Goal: Task Accomplishment & Management: Complete application form

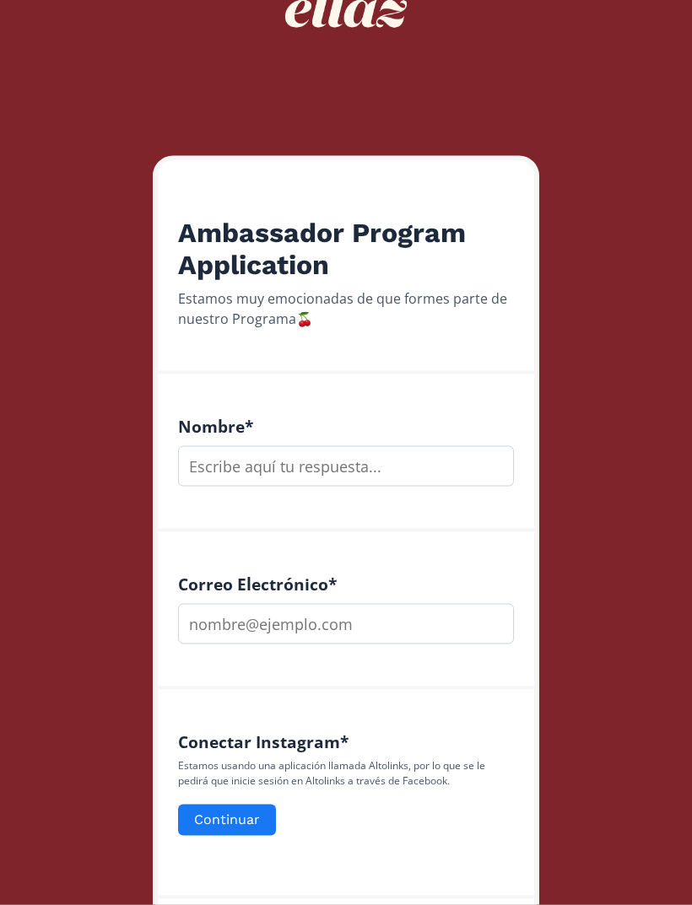
click at [223, 461] on input "text" at bounding box center [346, 466] width 336 height 41
type input "[PERSON_NAME]"
click at [451, 627] on input "email" at bounding box center [346, 624] width 336 height 41
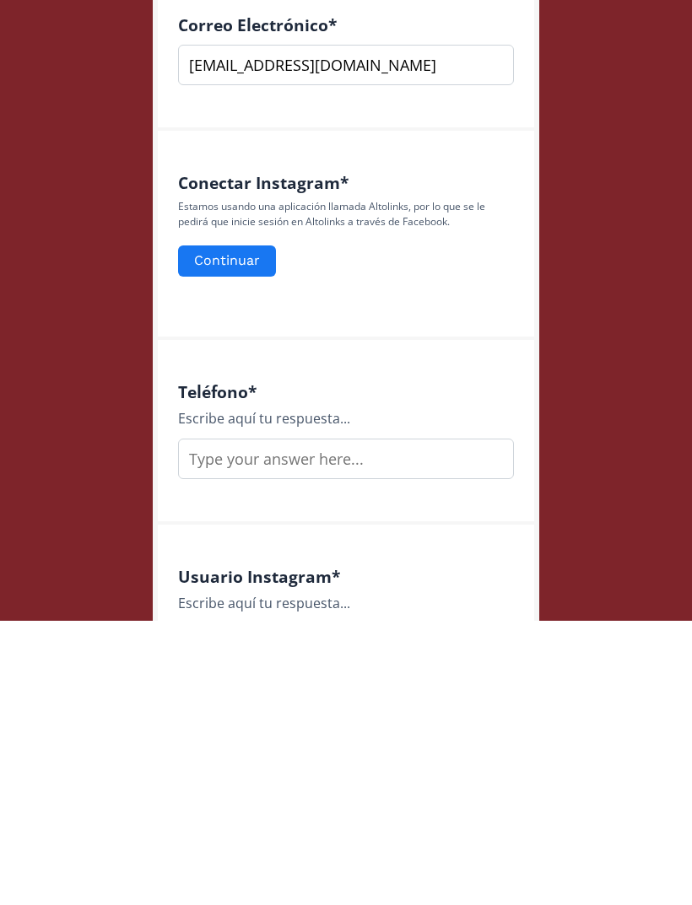
scroll to position [408, 0]
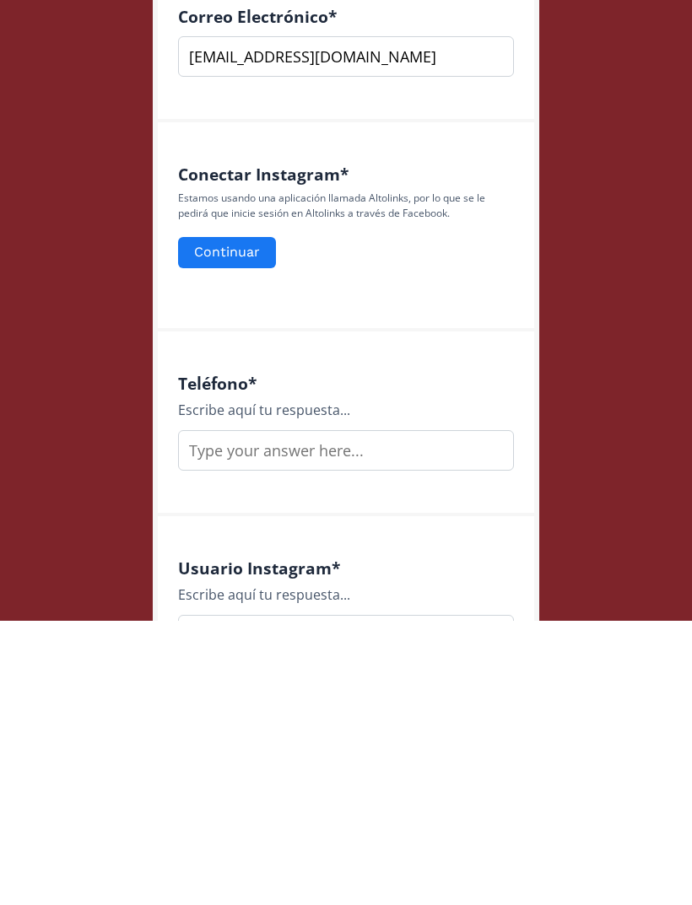
type input "[EMAIL_ADDRESS][DOMAIN_NAME]"
click at [204, 715] on input "text" at bounding box center [346, 735] width 336 height 41
type input "6622573710"
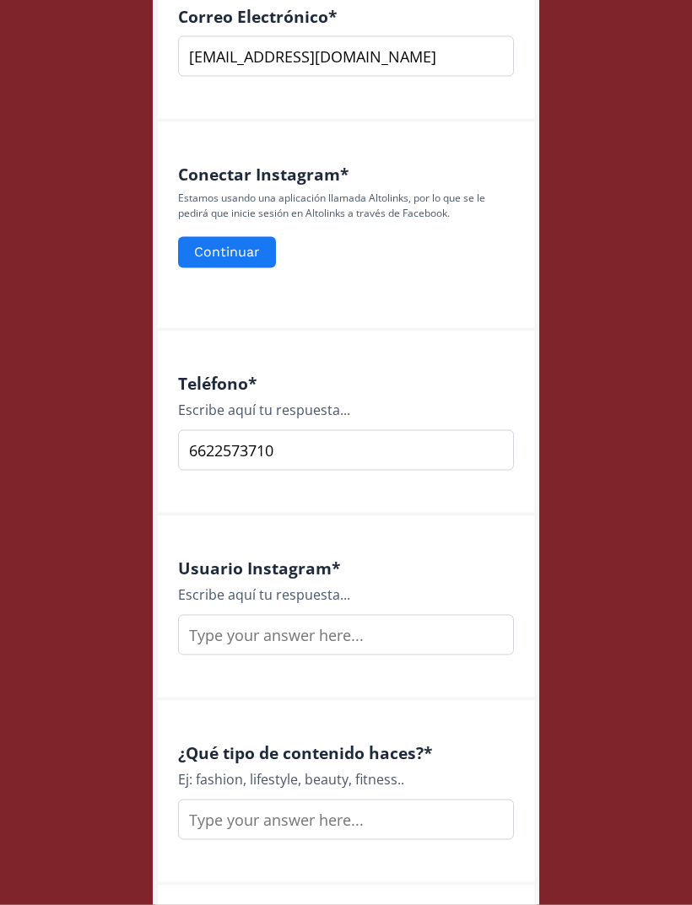
click at [219, 633] on input "text" at bounding box center [346, 635] width 336 height 41
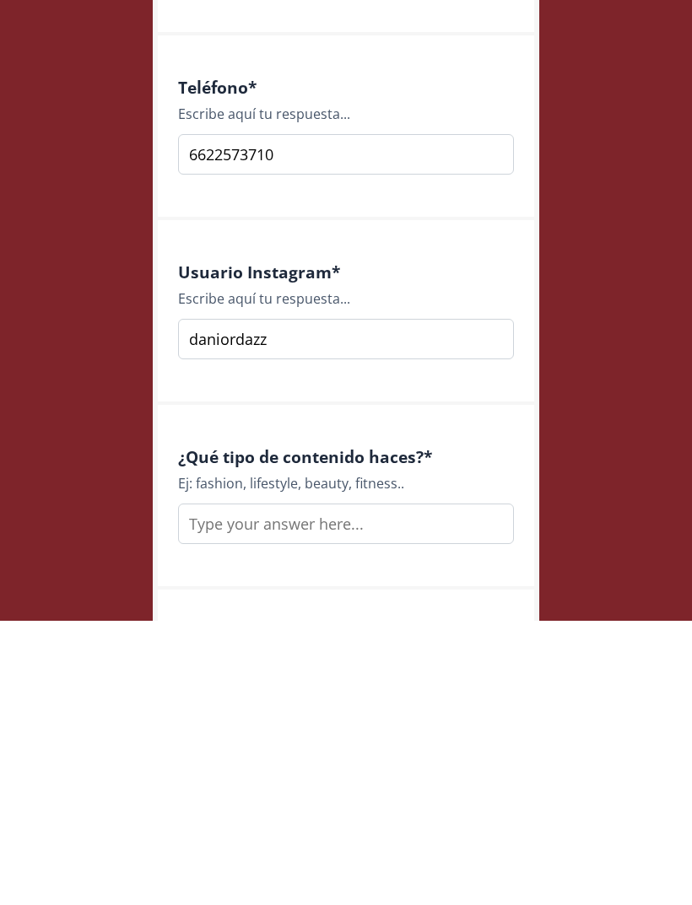
type input "daniordazz"
click at [233, 788] on input "text" at bounding box center [346, 808] width 336 height 41
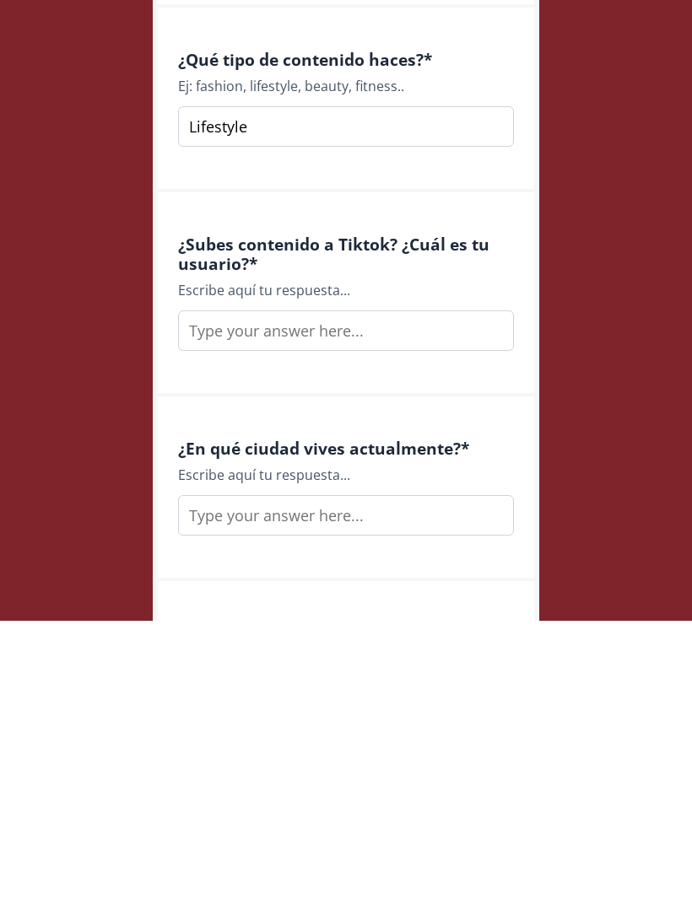
scroll to position [1140, 0]
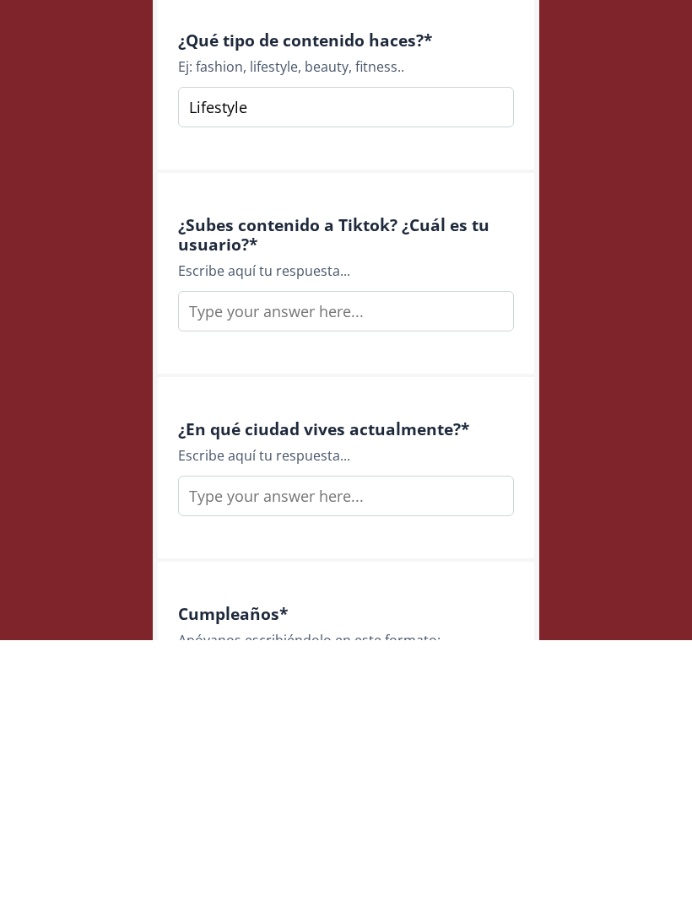
type input "Lifestyle"
click at [228, 556] on input "text" at bounding box center [346, 576] width 336 height 41
type input "D"
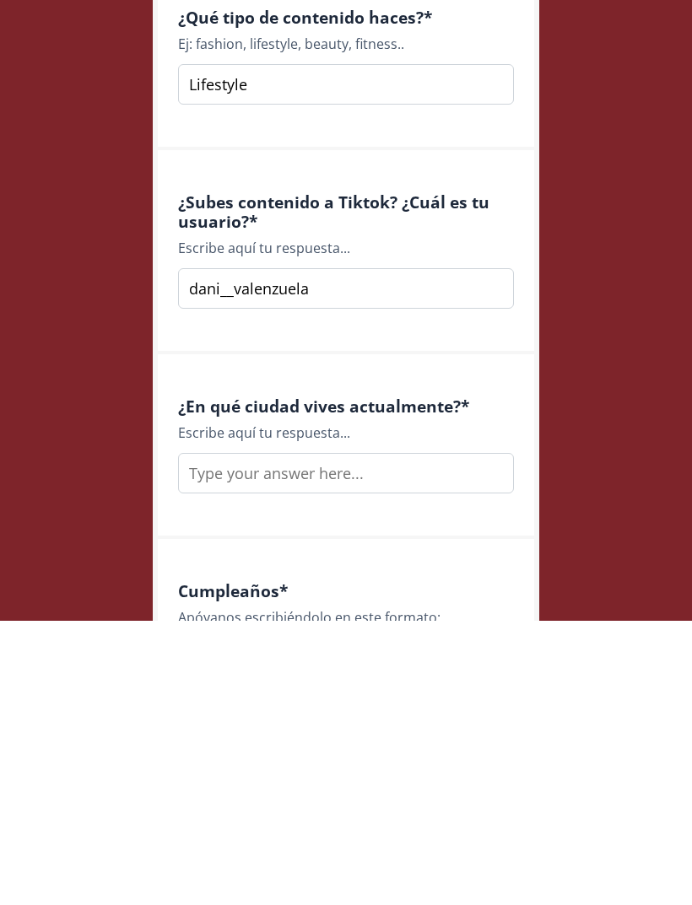
scroll to position [1300, 0]
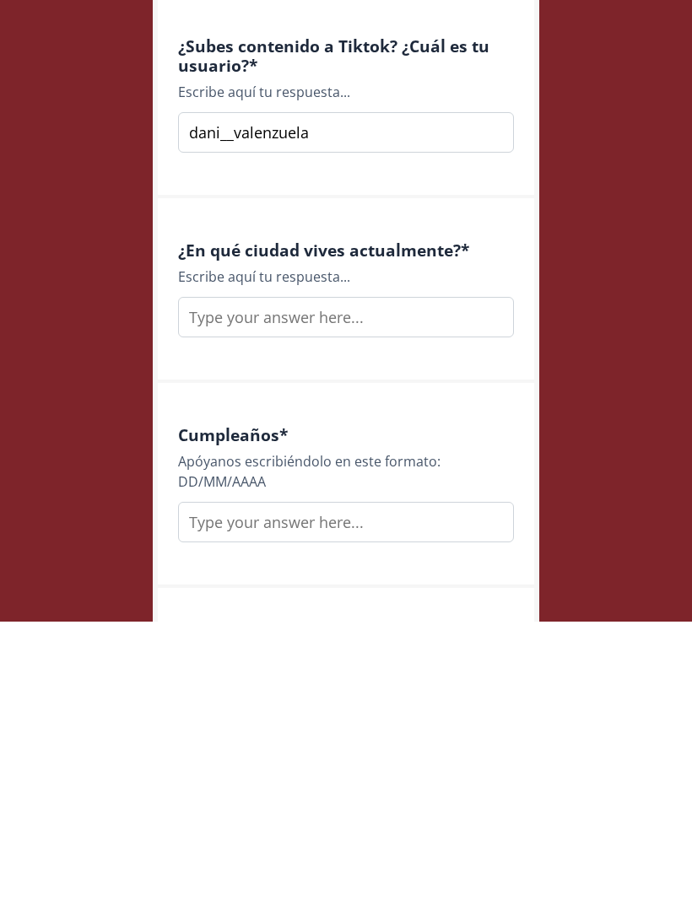
type input "dani__valenzuela"
click at [216, 581] on input "text" at bounding box center [346, 601] width 336 height 41
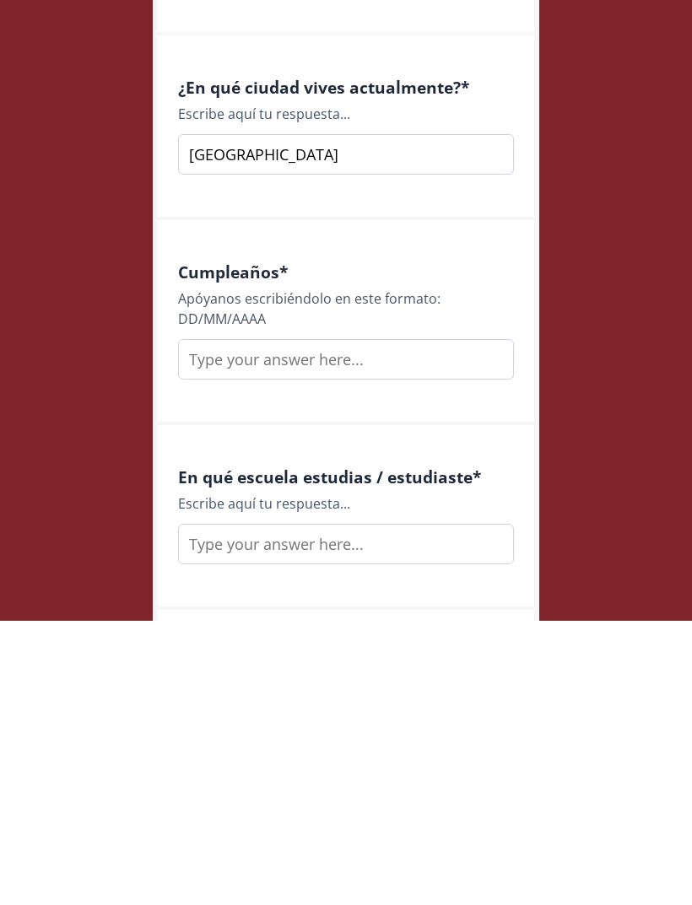
scroll to position [1466, 0]
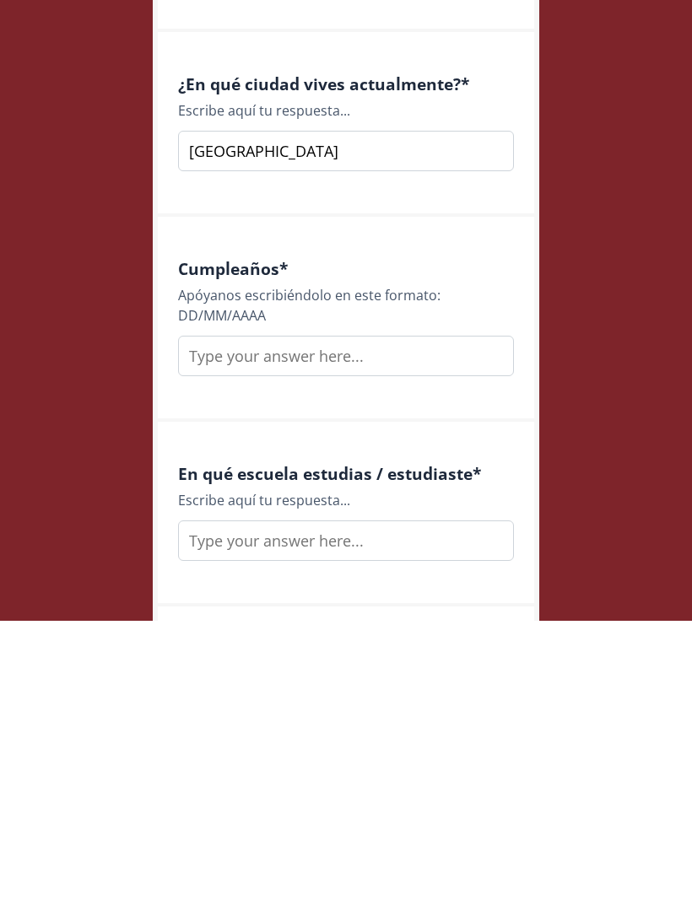
type input "Mérida"
click at [213, 620] on input "text" at bounding box center [346, 640] width 336 height 41
type input "[DATE]"
click at [240, 805] on input "text" at bounding box center [346, 825] width 336 height 41
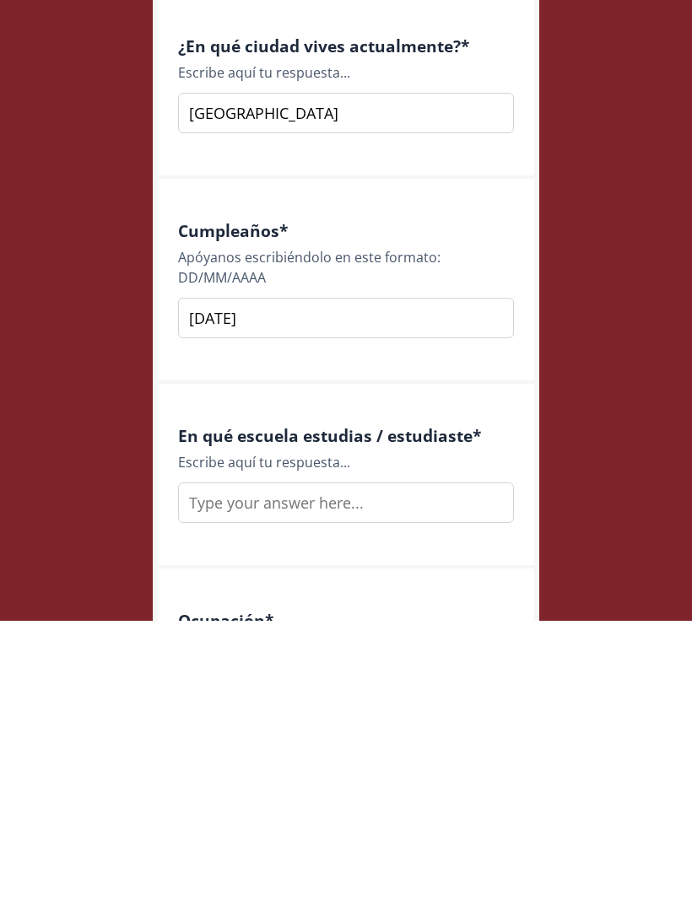
scroll to position [1616, 0]
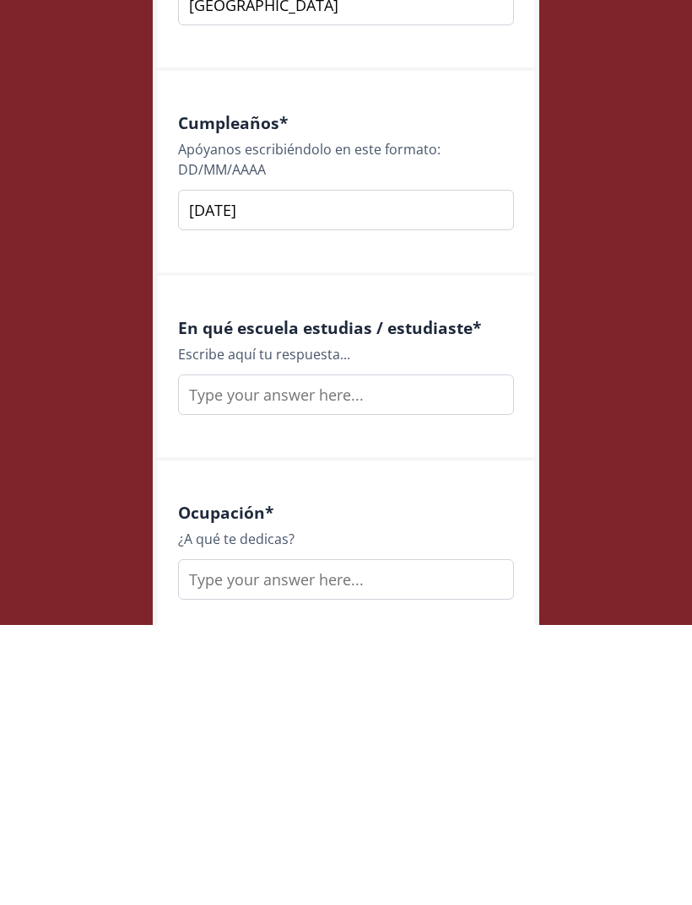
click at [212, 655] on input "text" at bounding box center [346, 675] width 336 height 41
type input "C"
type input "e"
type input "E"
type input "Ya terminé estudios"
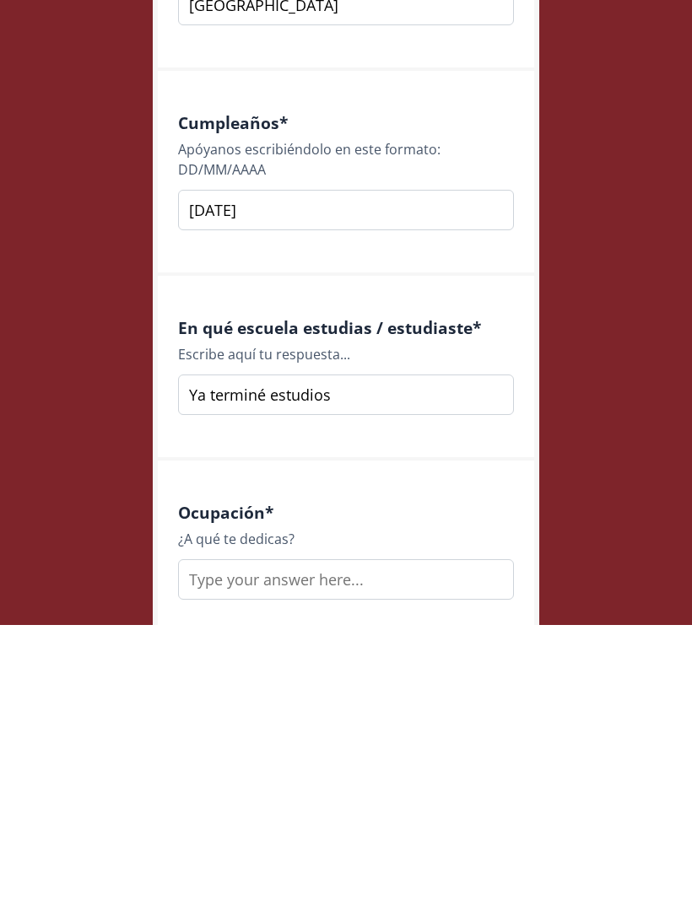
click at [380, 840] on input "text" at bounding box center [346, 860] width 336 height 41
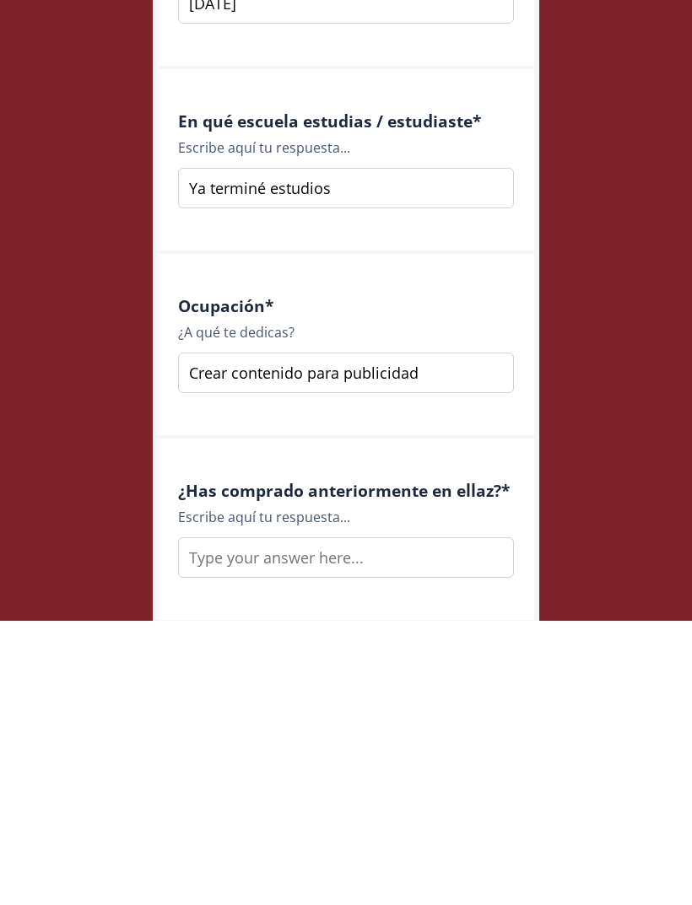
scroll to position [1984, 0]
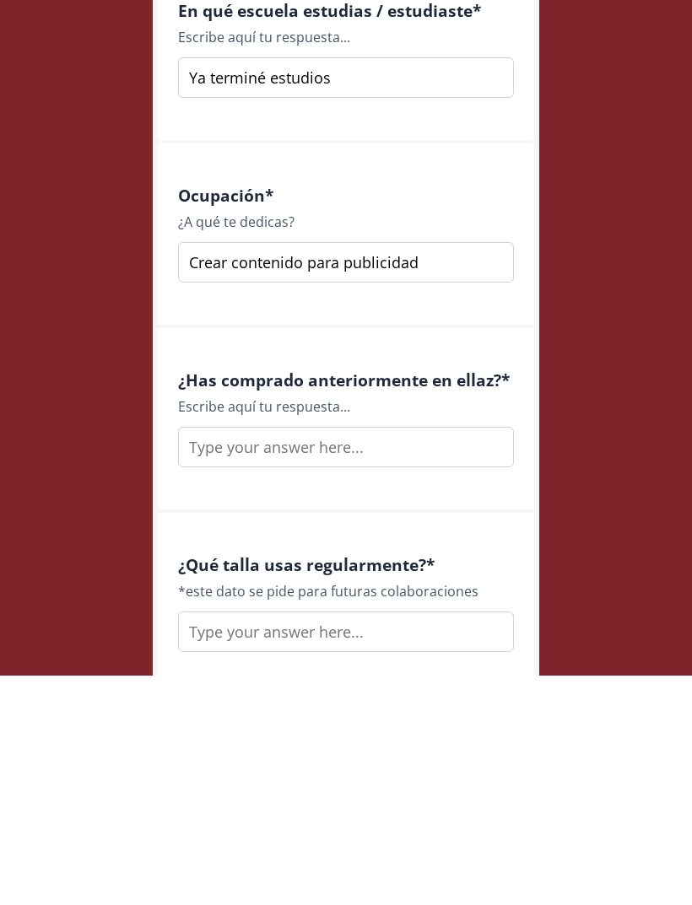
type input "Crear contenido para publicidad"
click at [433, 657] on input "text" at bounding box center [346, 677] width 336 height 41
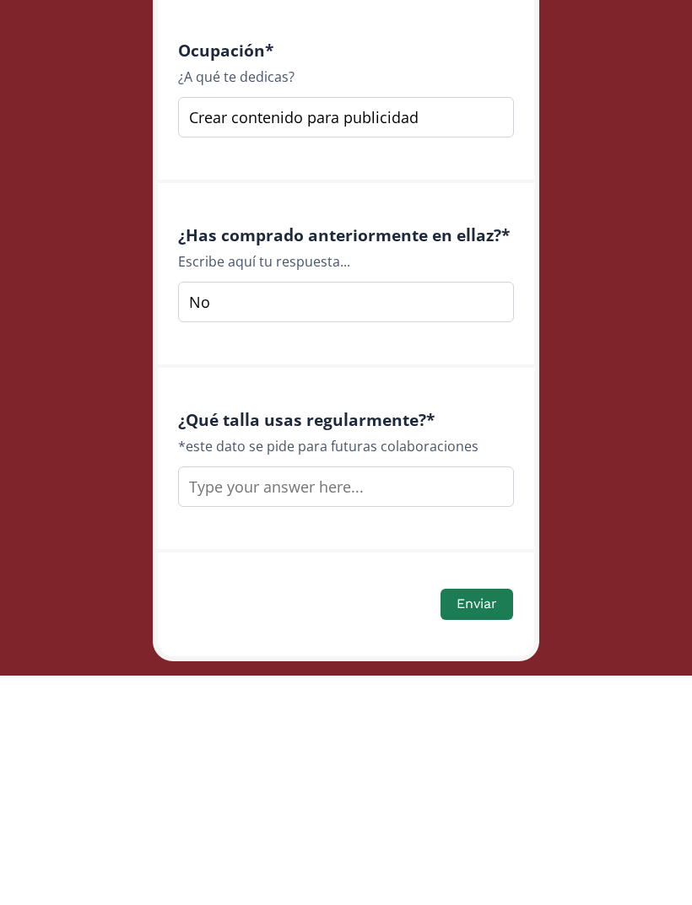
scroll to position [2173, 0]
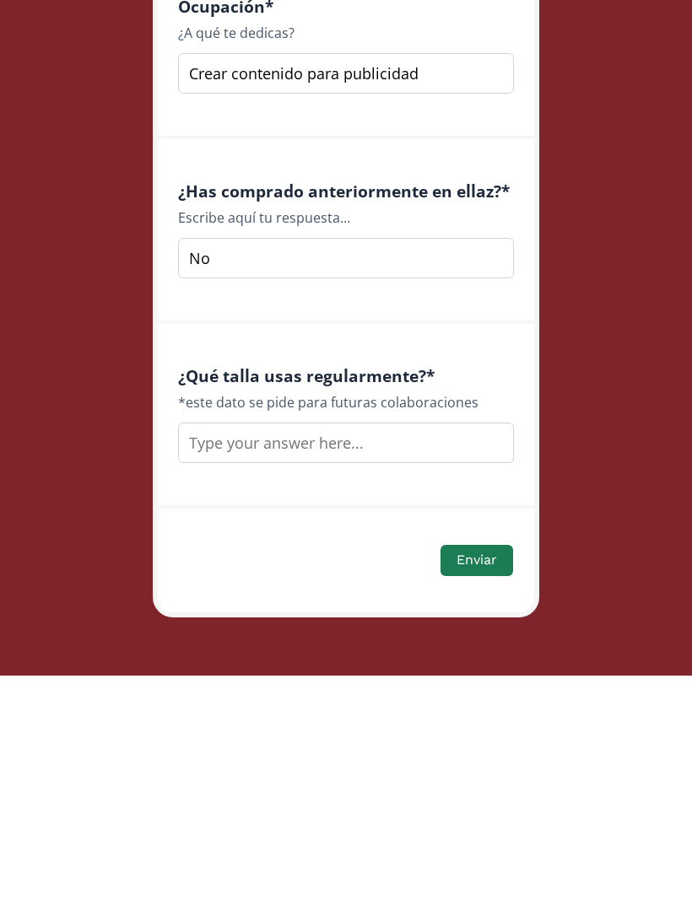
type input "No"
click at [446, 652] on input "text" at bounding box center [346, 672] width 336 height 41
type input "M"
click at [475, 775] on button "Enviar" at bounding box center [476, 790] width 73 height 31
click at [470, 775] on button "Enviar" at bounding box center [476, 790] width 73 height 31
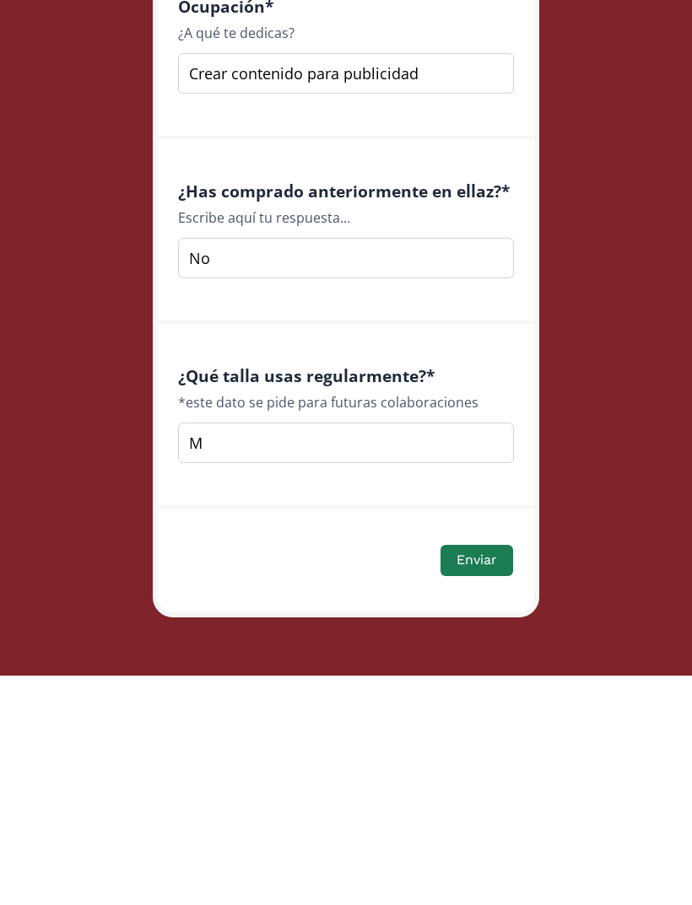
scroll to position [803, 0]
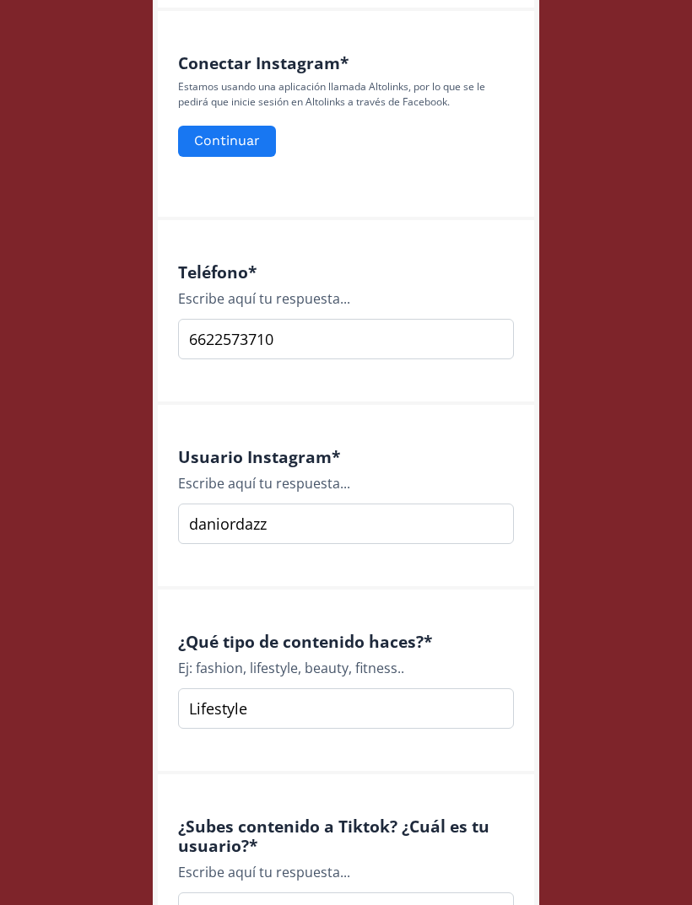
click at [190, 338] on input "6622573710" at bounding box center [346, 339] width 336 height 41
type input "+52 6622573710"
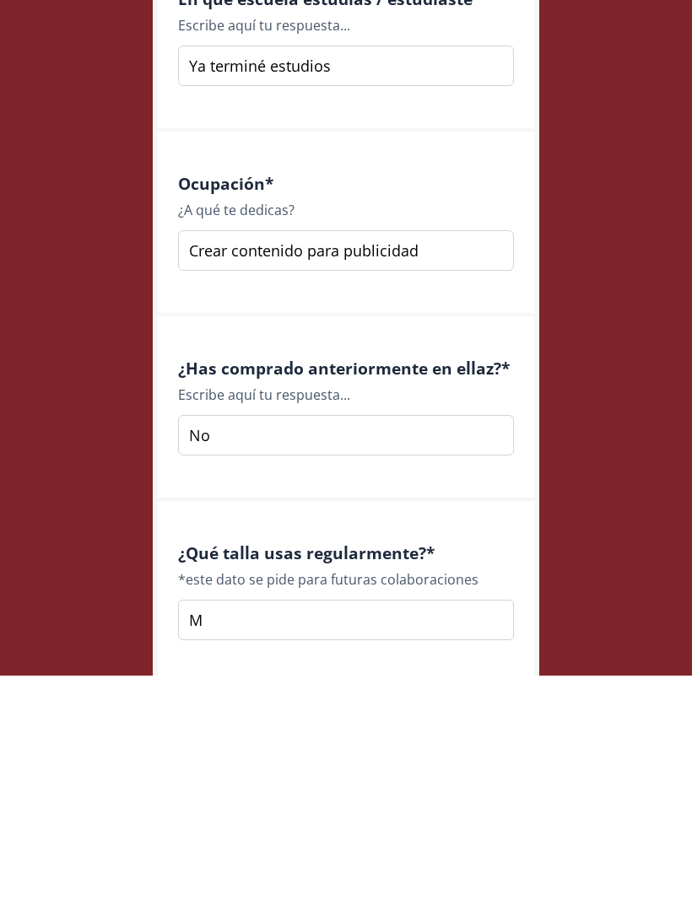
scroll to position [2173, 0]
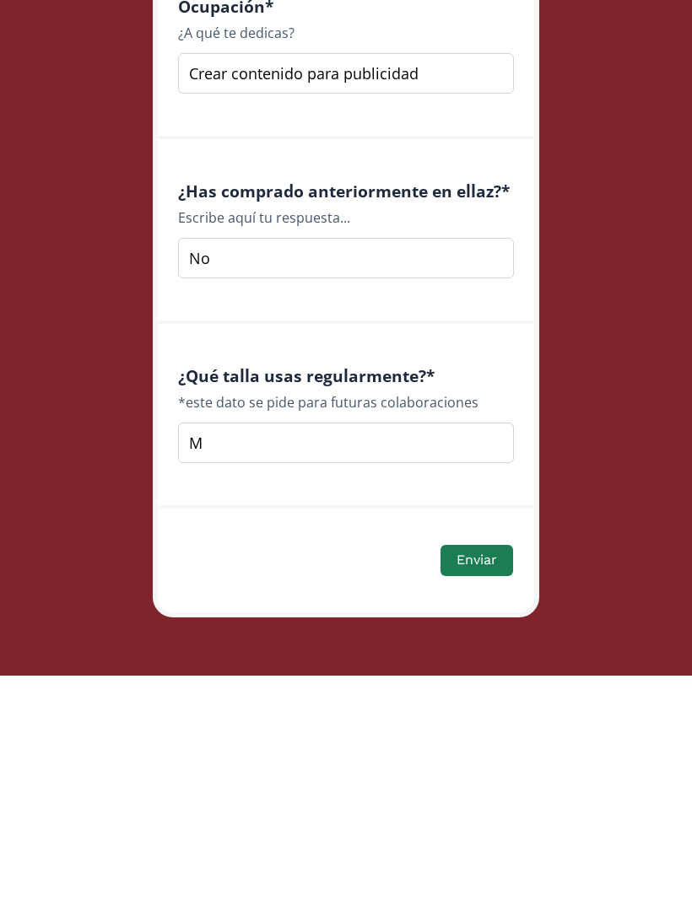
click at [477, 775] on button "Enviar" at bounding box center [476, 790] width 73 height 31
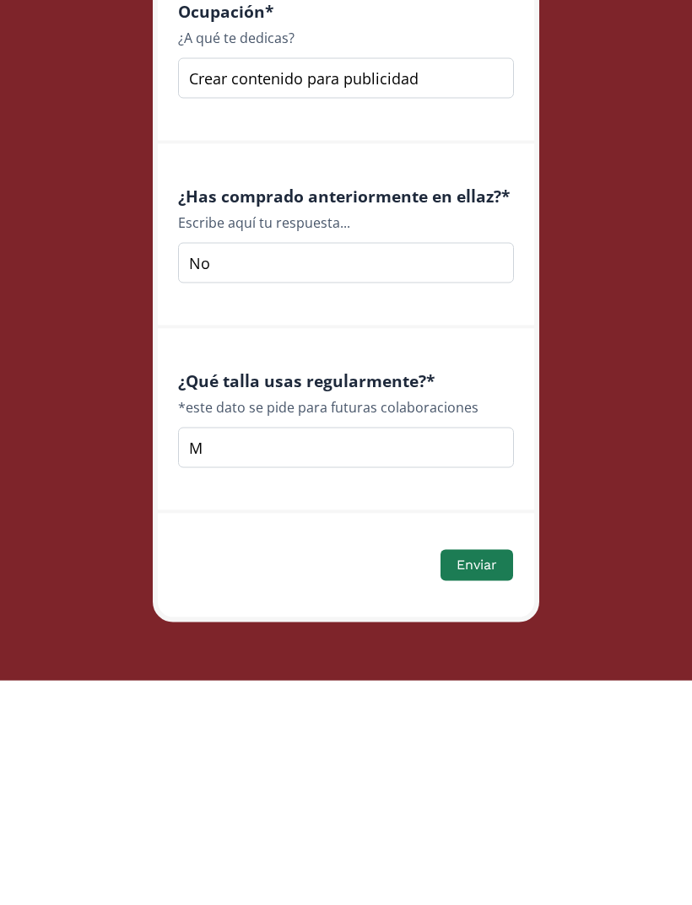
scroll to position [2118, 0]
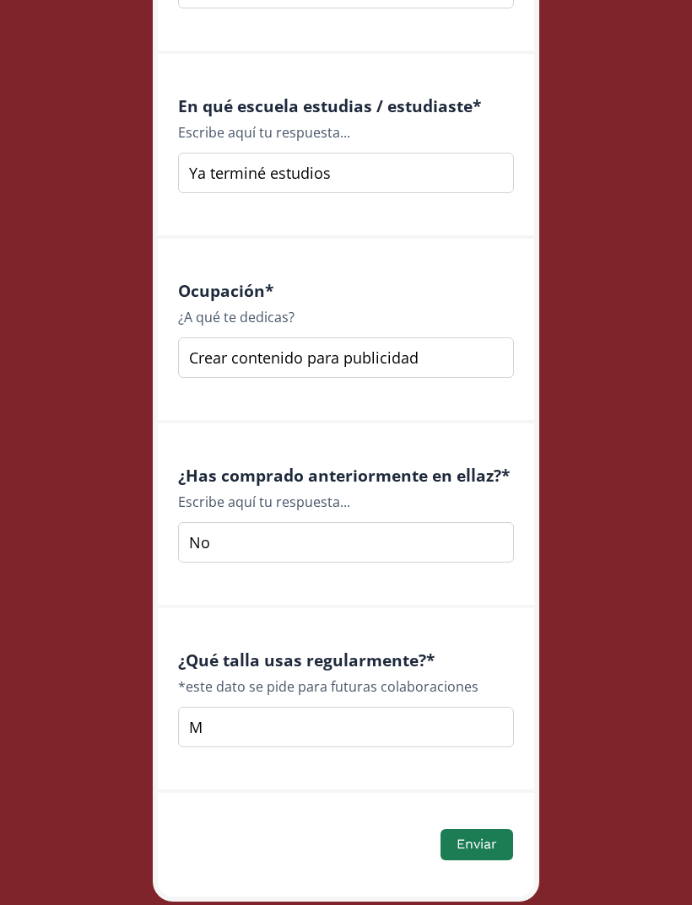
click at [473, 852] on button "Enviar" at bounding box center [476, 844] width 73 height 31
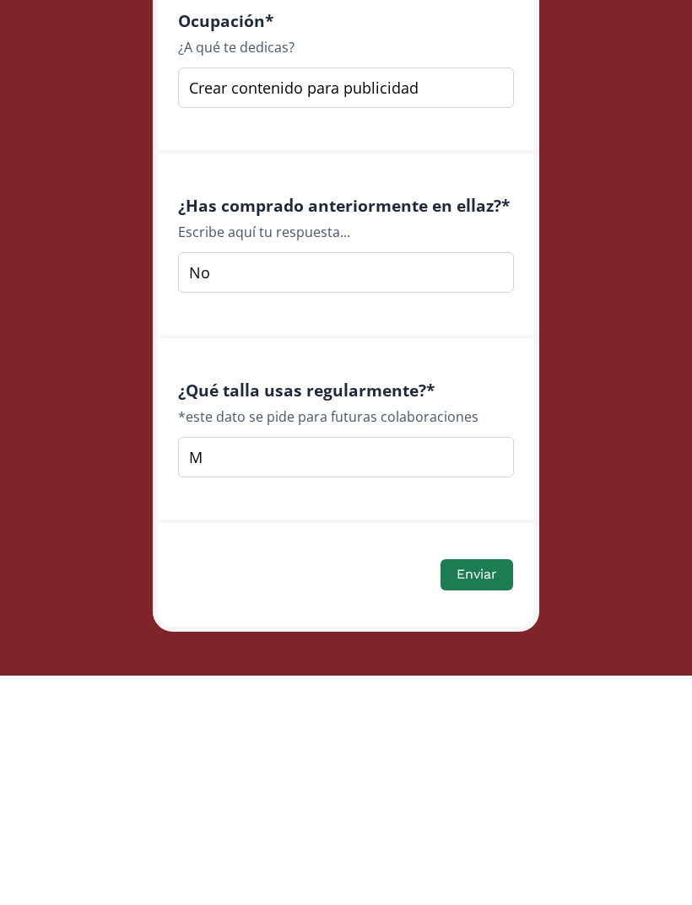
scroll to position [2173, 0]
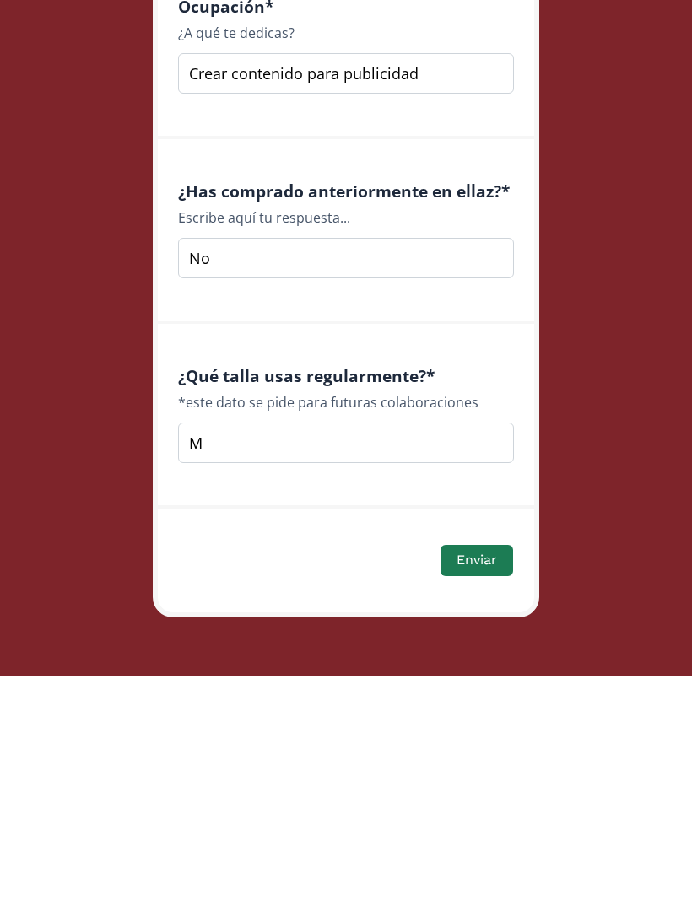
click at [478, 775] on button "Enviar" at bounding box center [476, 790] width 73 height 31
click at [474, 775] on button "Enviar" at bounding box center [476, 790] width 73 height 31
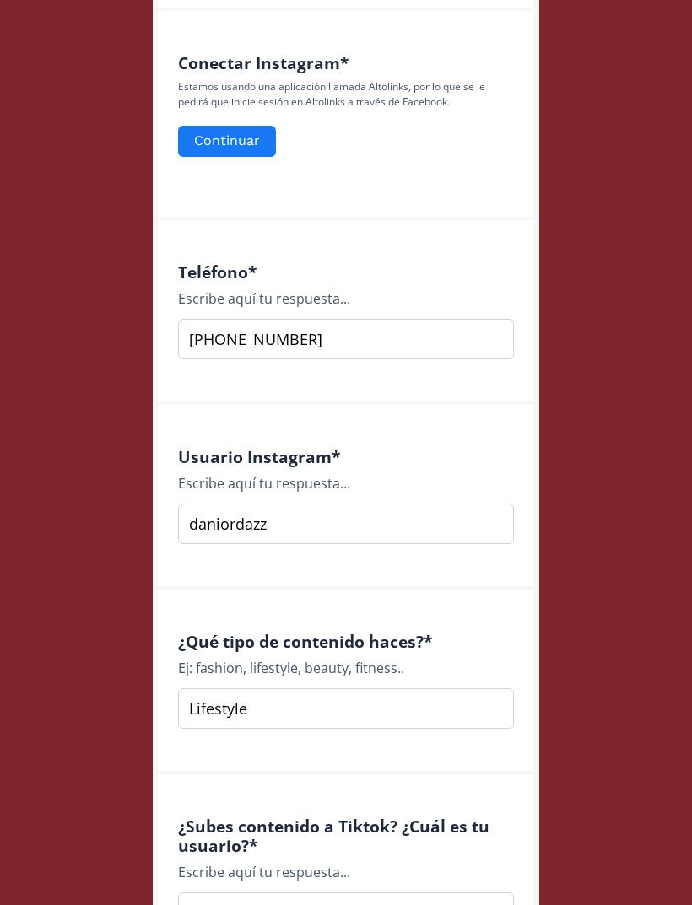
click at [450, 541] on input "daniordazz" at bounding box center [346, 524] width 336 height 41
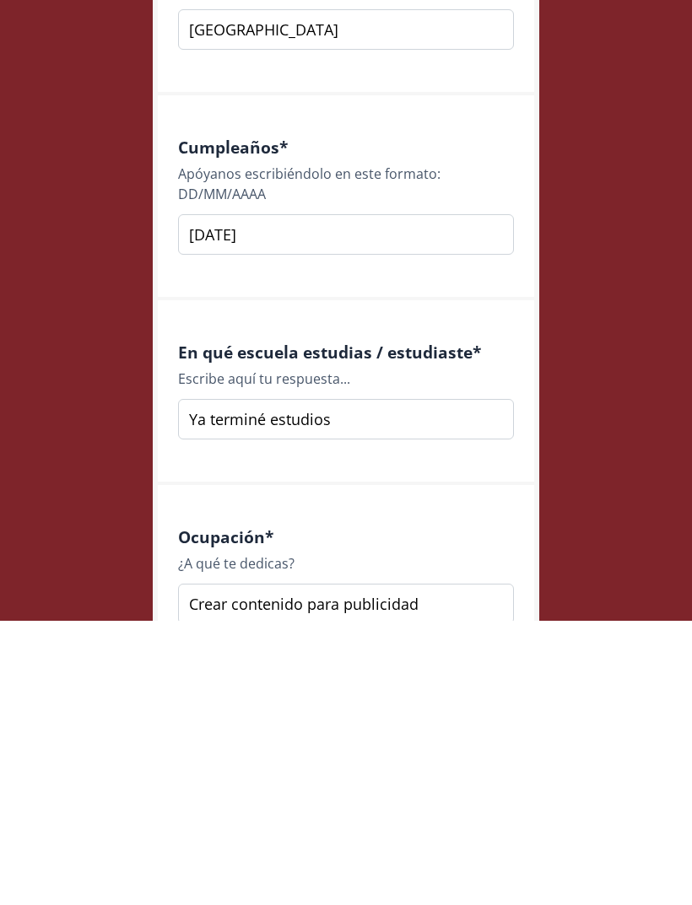
scroll to position [2173, 0]
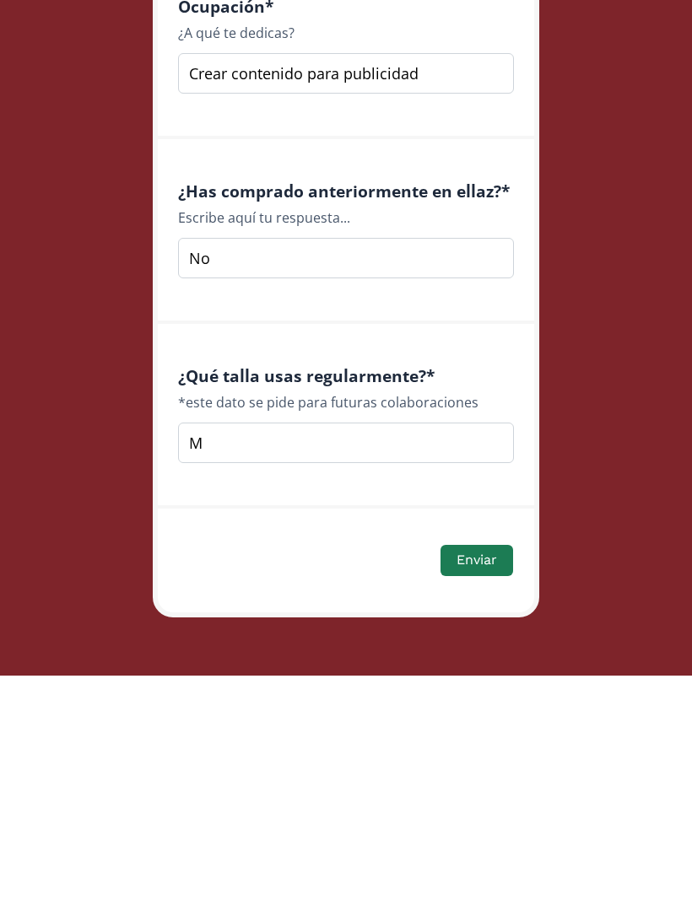
click at [386, 652] on input "M" at bounding box center [346, 672] width 336 height 41
click at [484, 775] on button "Enviar" at bounding box center [476, 790] width 73 height 31
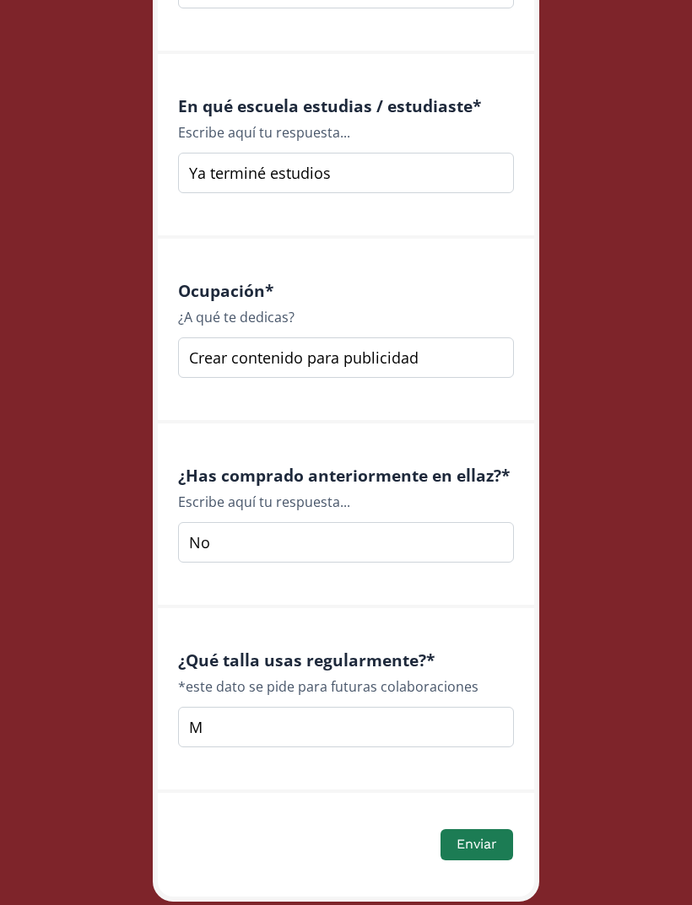
click at [483, 841] on button "Enviar" at bounding box center [476, 844] width 73 height 31
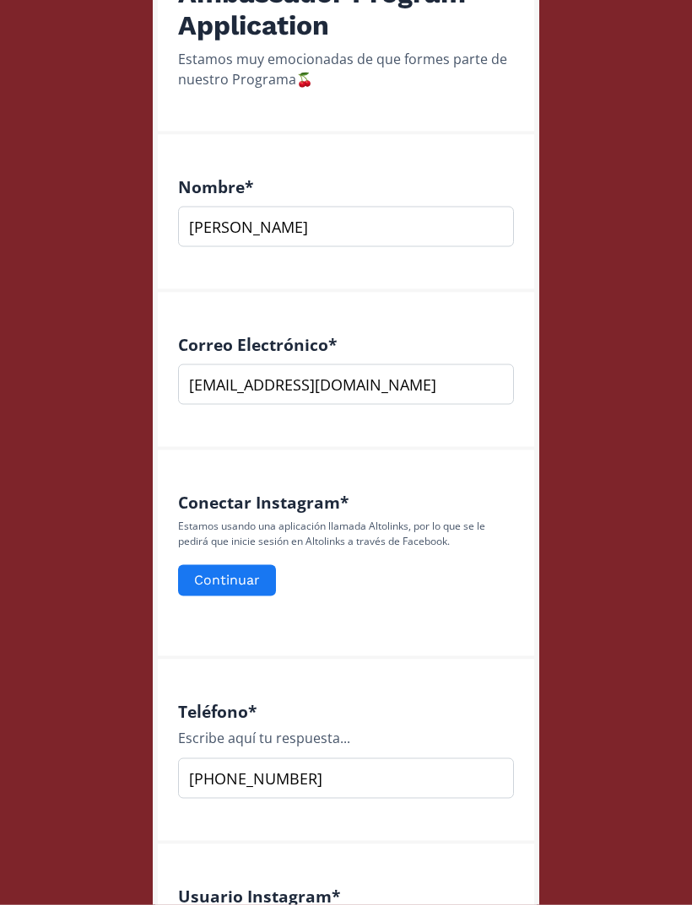
scroll to position [365, 0]
click at [236, 580] on button "Continuar" at bounding box center [227, 580] width 98 height 31
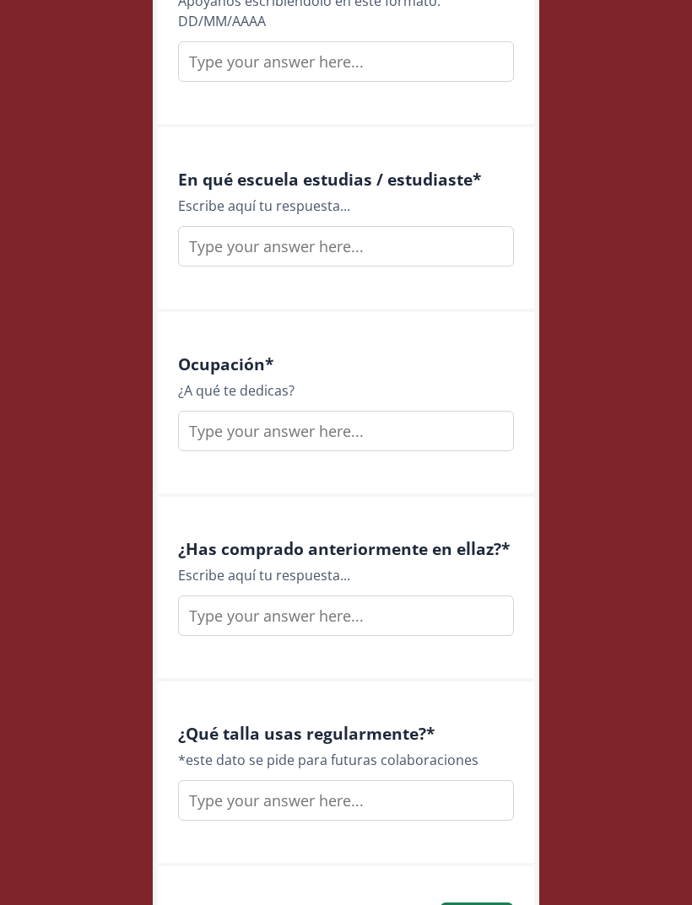
scroll to position [2118, 0]
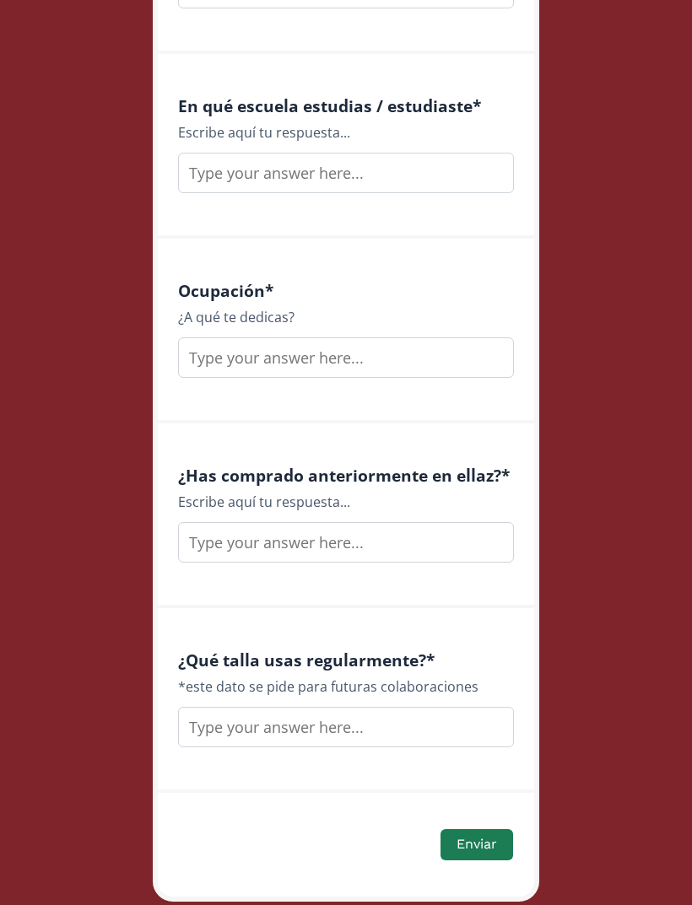
click at [484, 850] on button "Enviar" at bounding box center [476, 844] width 73 height 31
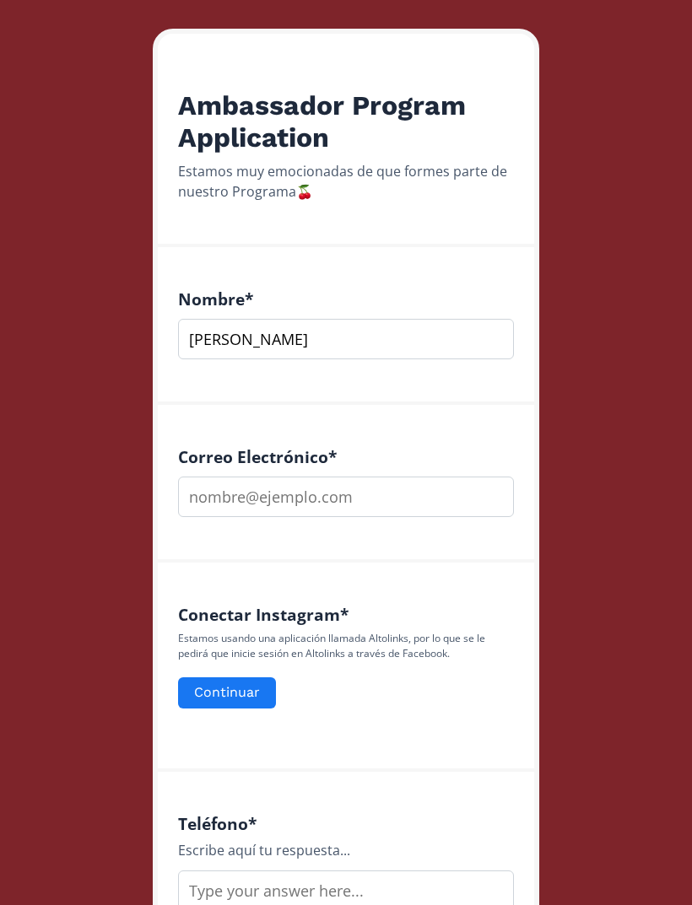
type input "Daniela Valenzuela"
click at [457, 512] on input "email" at bounding box center [346, 497] width 336 height 41
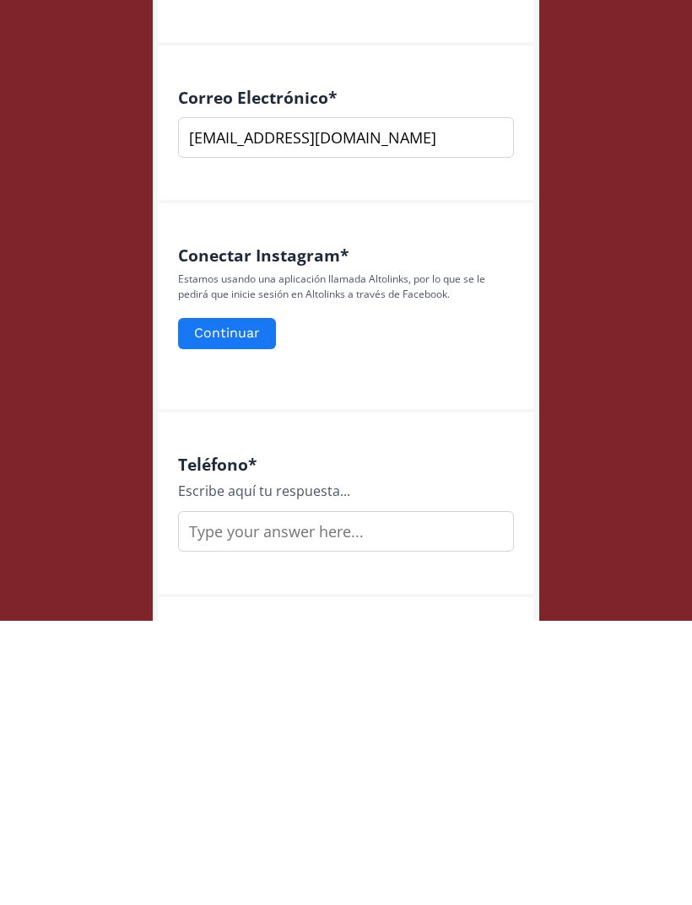
scroll to position [408, 0]
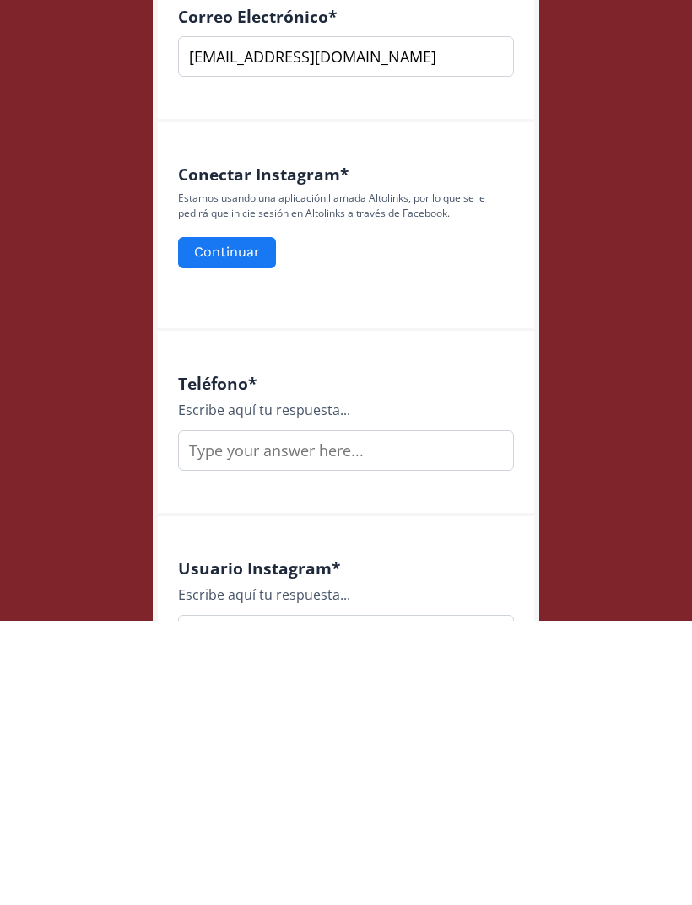
type input "[EMAIL_ADDRESS][DOMAIN_NAME]"
click at [487, 715] on input "text" at bounding box center [346, 735] width 336 height 41
type input "6622573710"
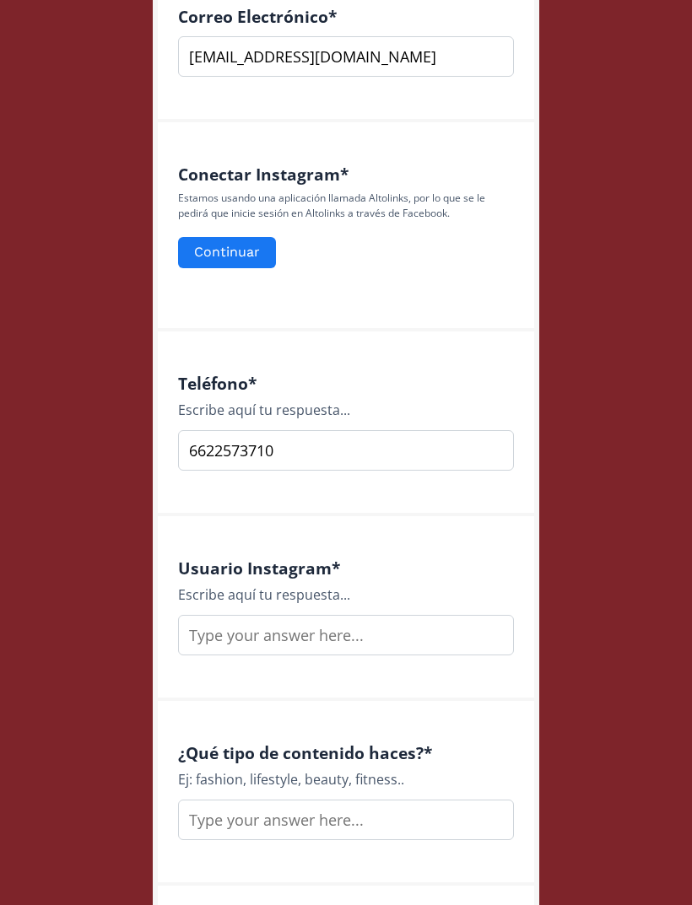
click at [238, 631] on input "text" at bounding box center [346, 635] width 336 height 41
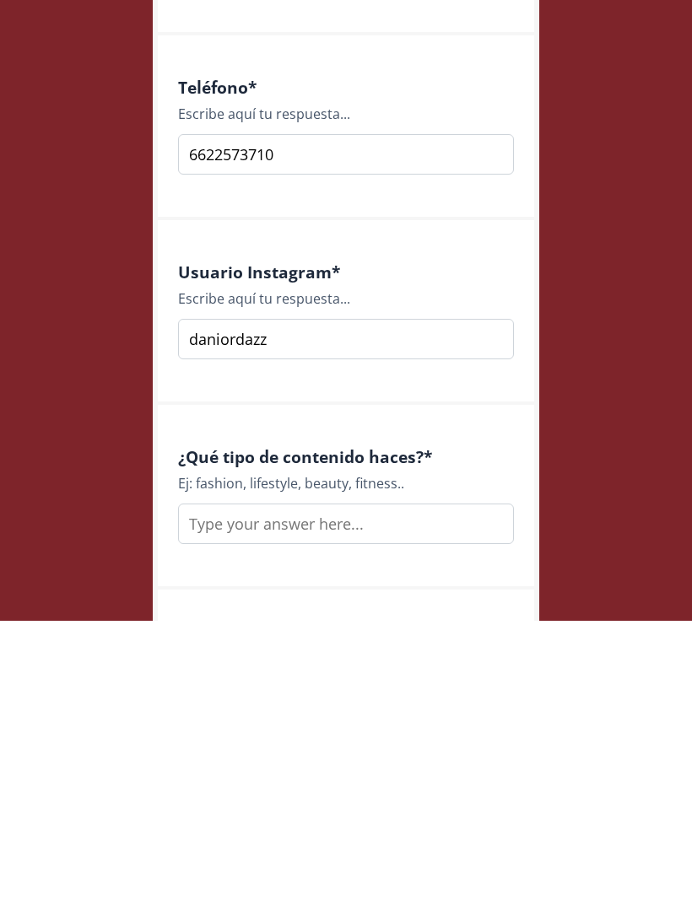
type input "daniordazz"
click at [447, 788] on input "text" at bounding box center [346, 808] width 336 height 41
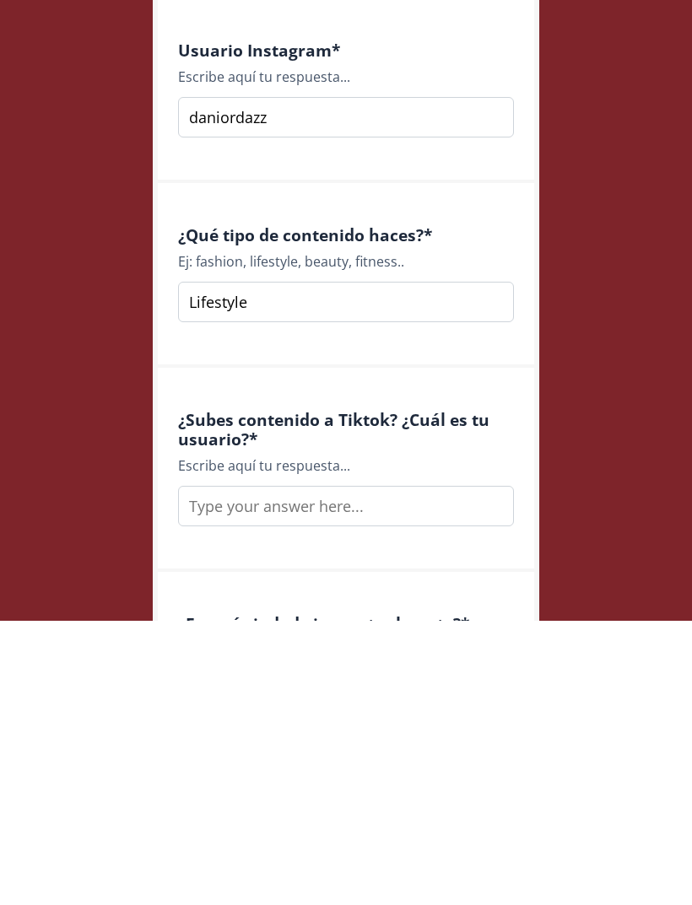
scroll to position [927, 0]
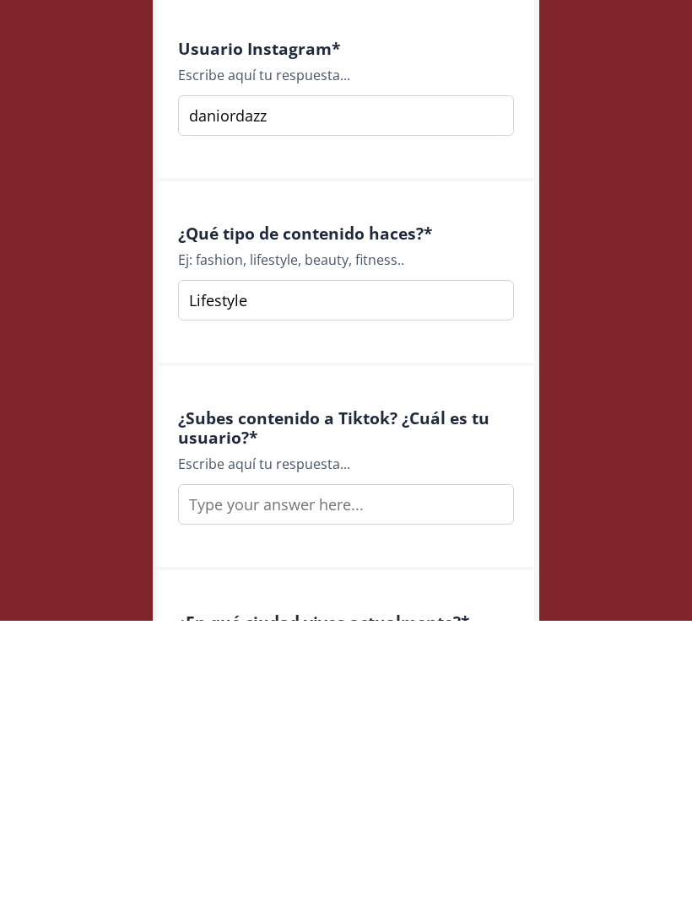
type input "Lifestyle"
click at [456, 769] on input "text" at bounding box center [346, 789] width 336 height 41
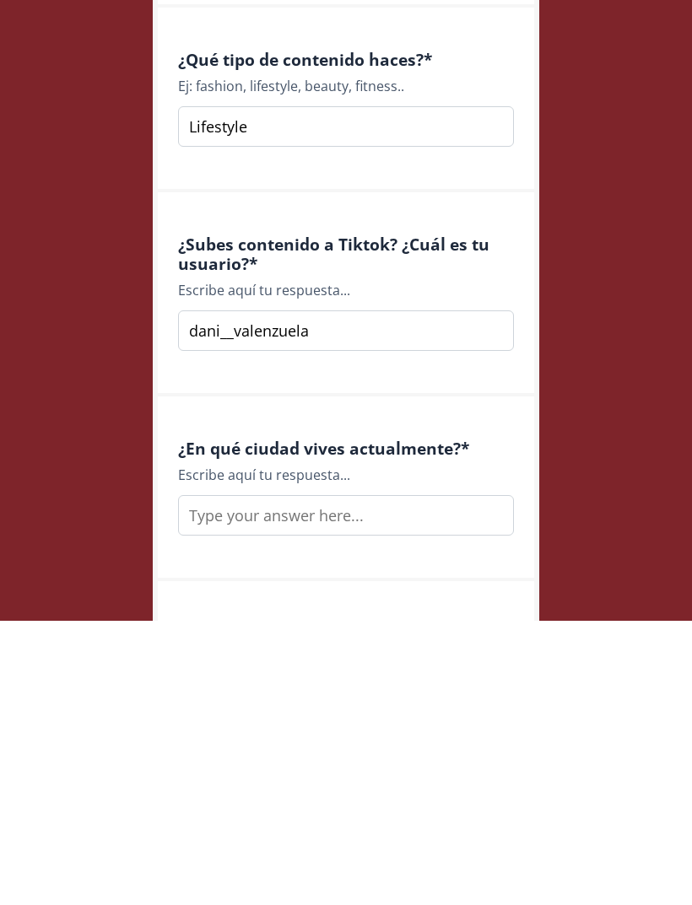
scroll to position [1209, 0]
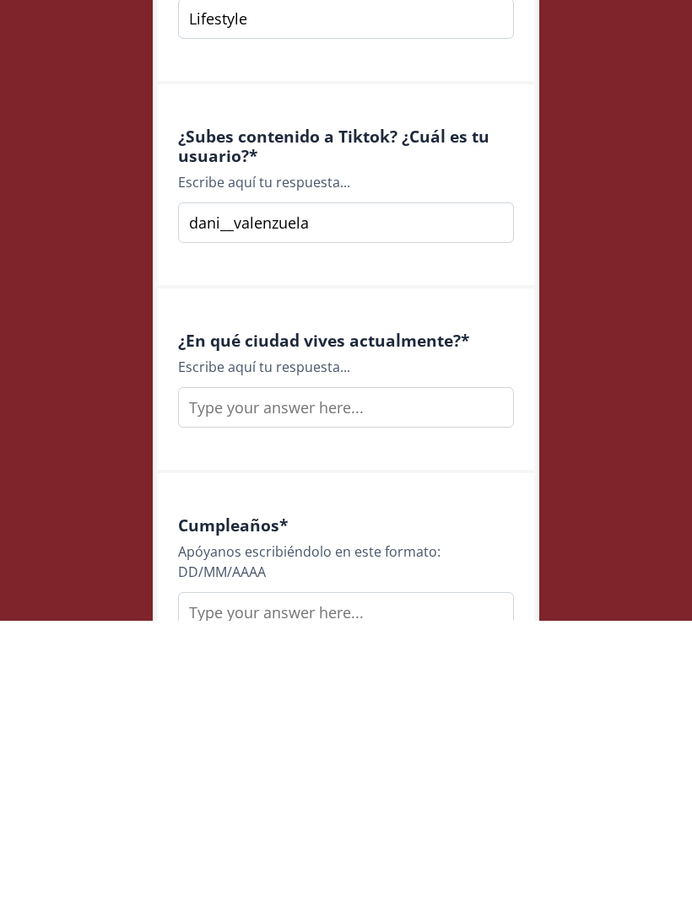
type input "dani__valenzuela"
click at [468, 672] on input "text" at bounding box center [346, 692] width 336 height 41
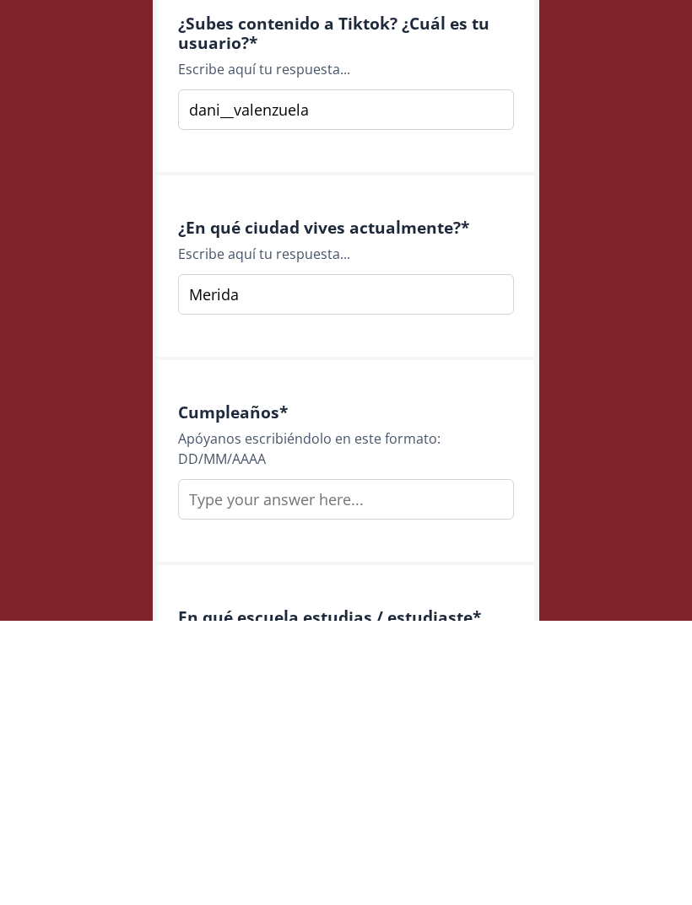
scroll to position [1388, 0]
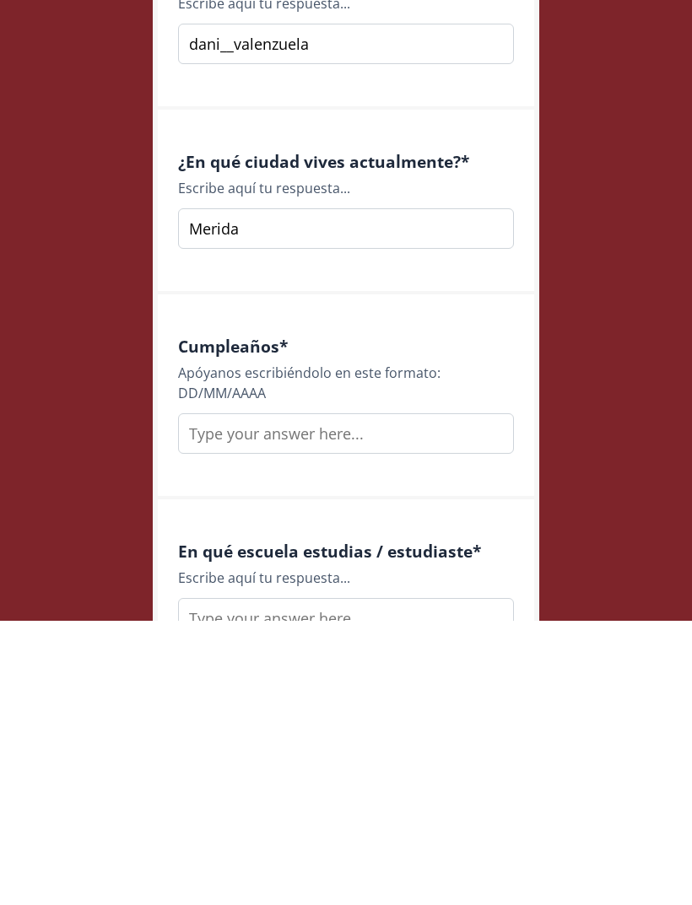
type input "Merida"
click at [484, 698] on input "text" at bounding box center [346, 718] width 336 height 41
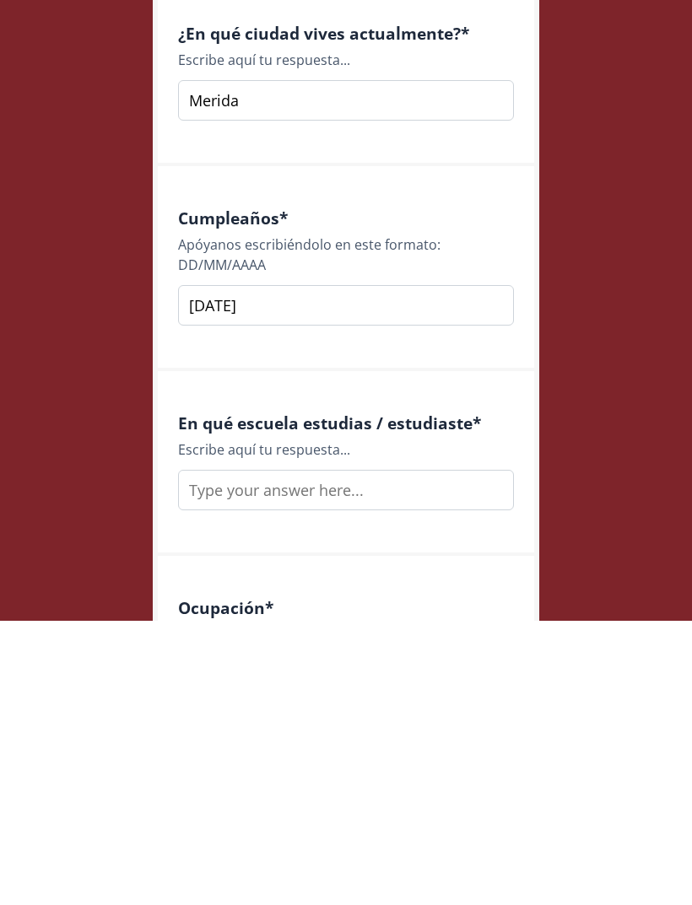
scroll to position [1523, 0]
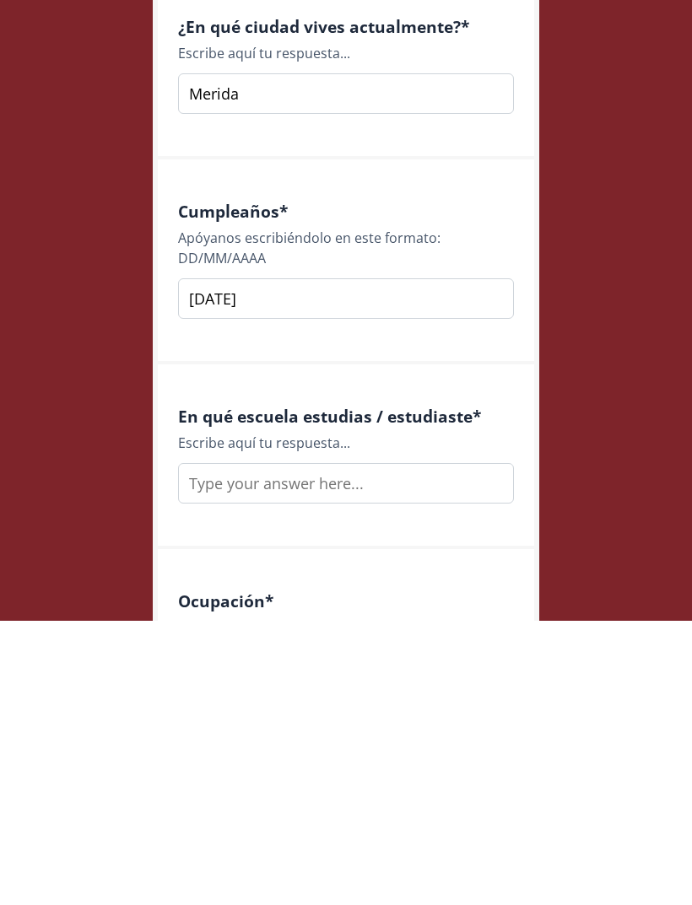
type input "[DATE]"
click at [451, 748] on input "text" at bounding box center [346, 768] width 336 height 41
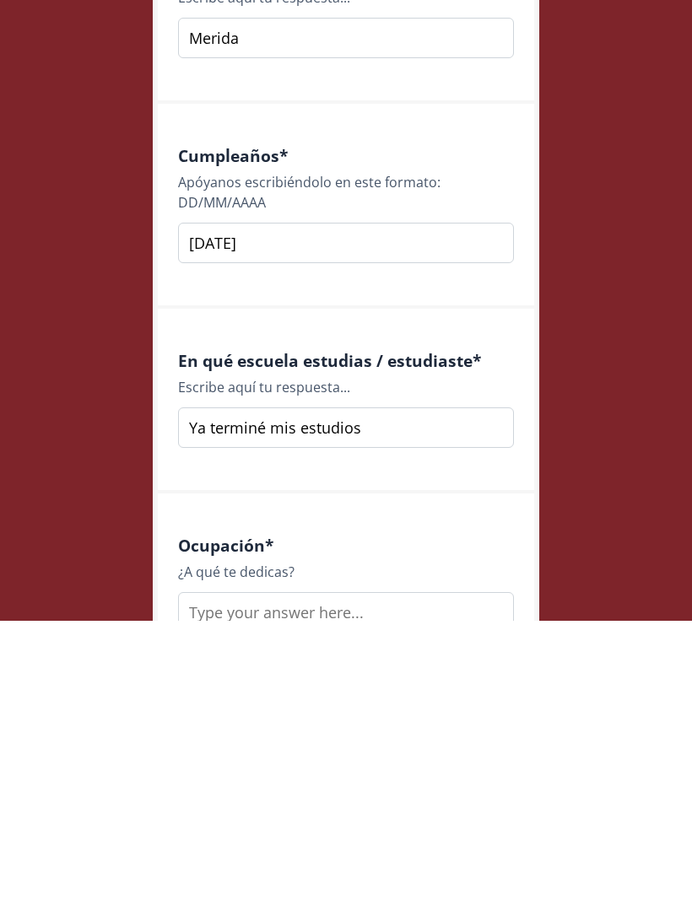
scroll to position [1688, 0]
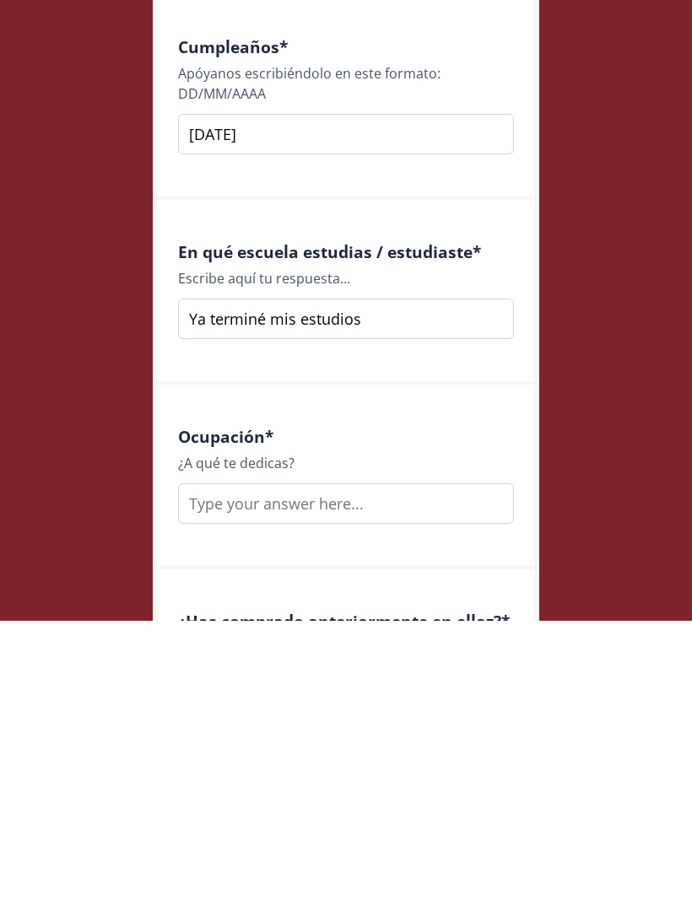
type input "Ya terminé mis estudios"
click at [399, 768] on input "text" at bounding box center [346, 788] width 336 height 41
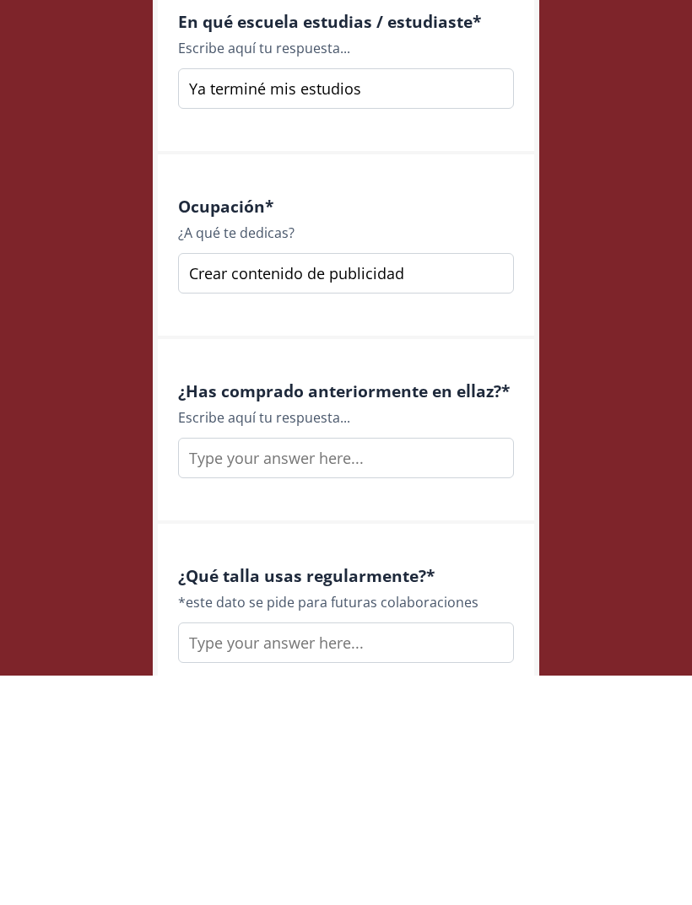
scroll to position [1988, 0]
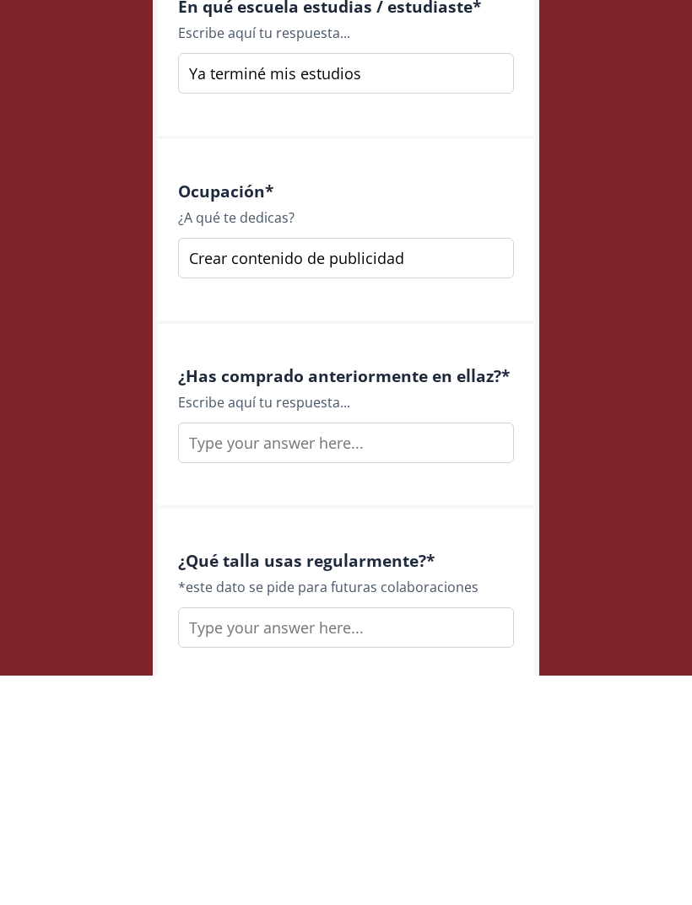
type input "Crear contenido de publicidad"
click at [424, 652] on input "text" at bounding box center [346, 672] width 336 height 41
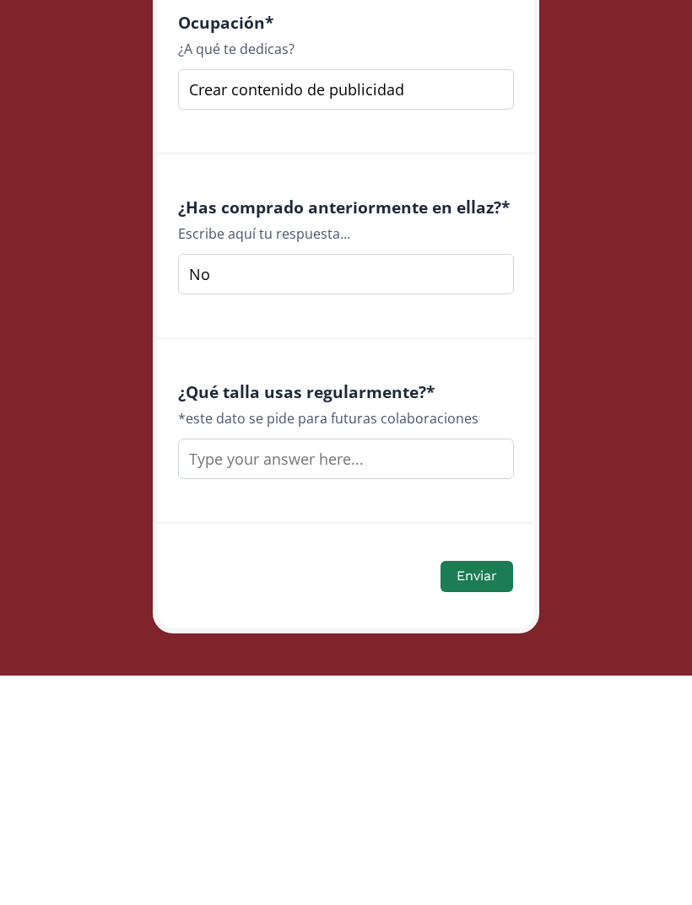
scroll to position [2166, 0]
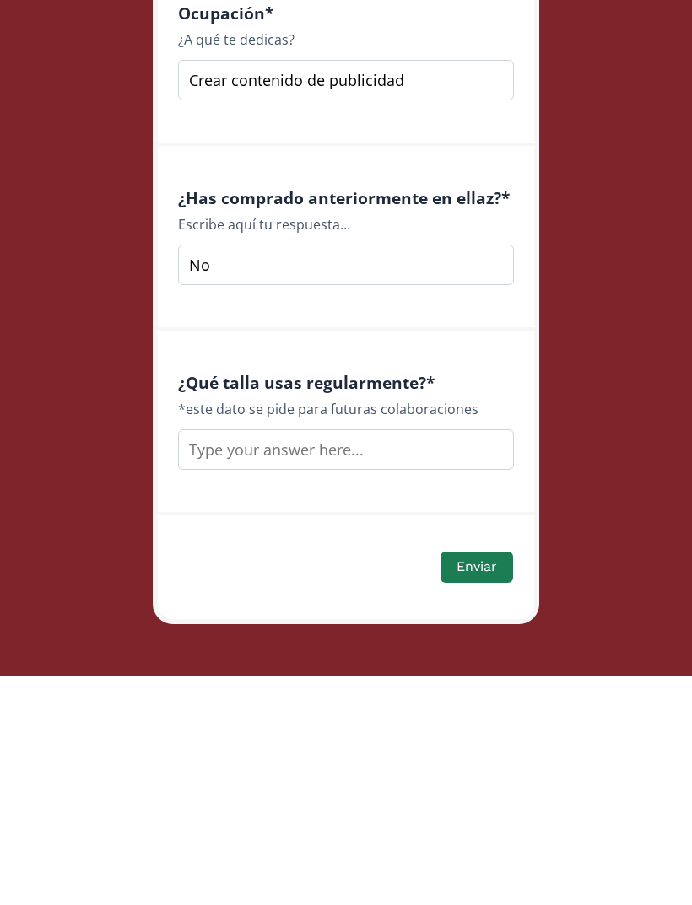
type input "No"
click at [417, 659] on input "text" at bounding box center [346, 679] width 336 height 41
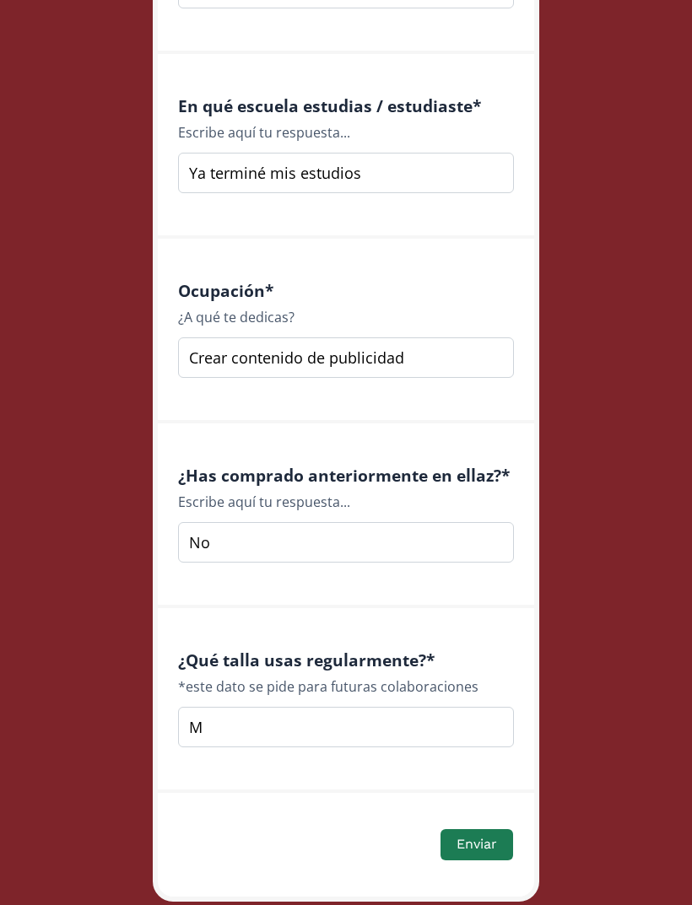
type input "M"
click at [475, 846] on button "Enviar" at bounding box center [476, 844] width 73 height 31
click at [483, 841] on button "Enviar" at bounding box center [476, 844] width 73 height 31
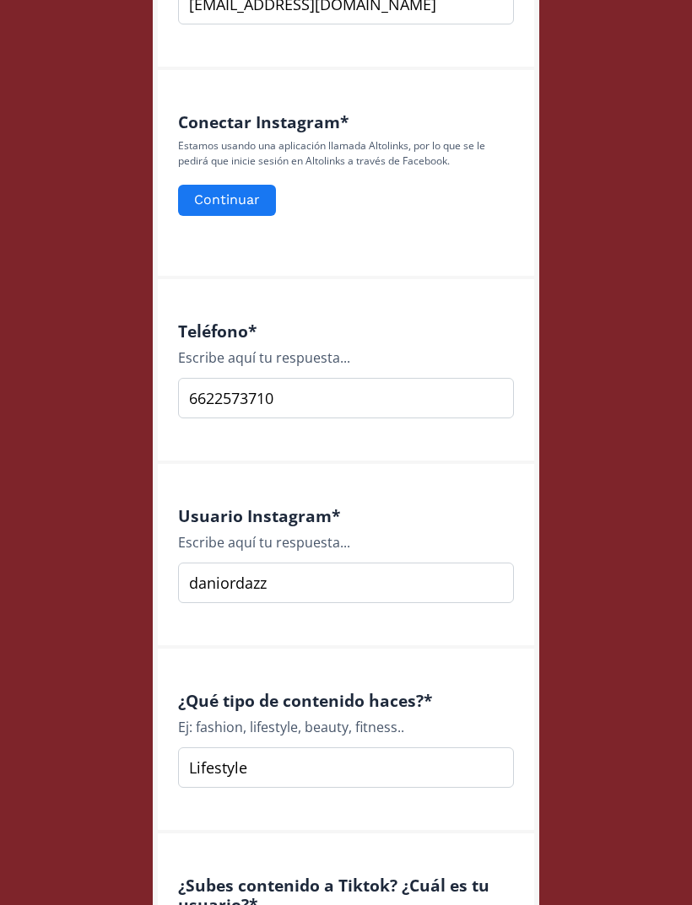
scroll to position [743, 0]
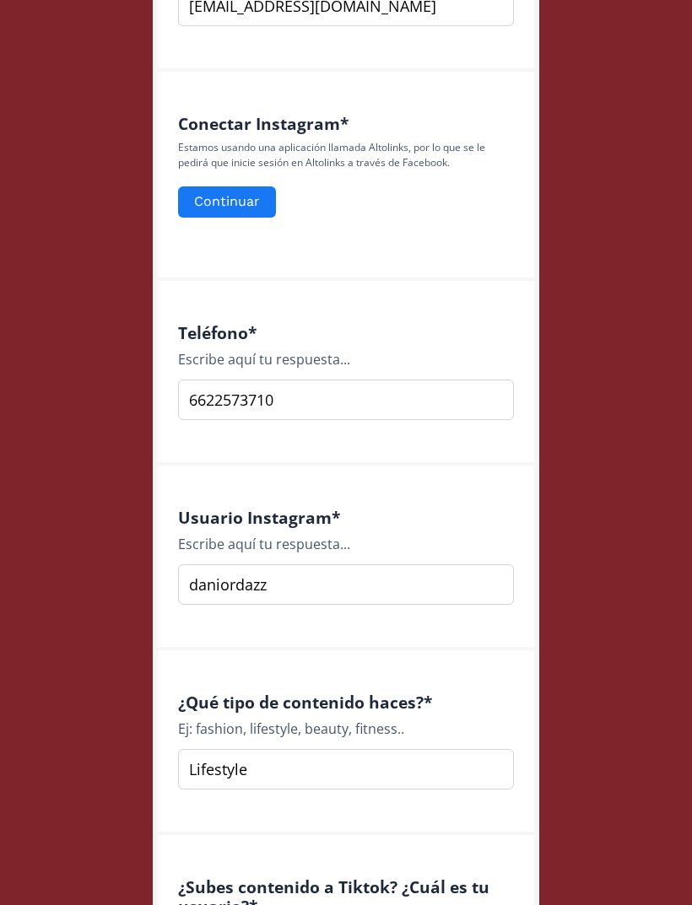
click at [456, 407] on input "6622573710" at bounding box center [346, 400] width 336 height 41
click at [186, 389] on input "6622573710" at bounding box center [346, 400] width 336 height 41
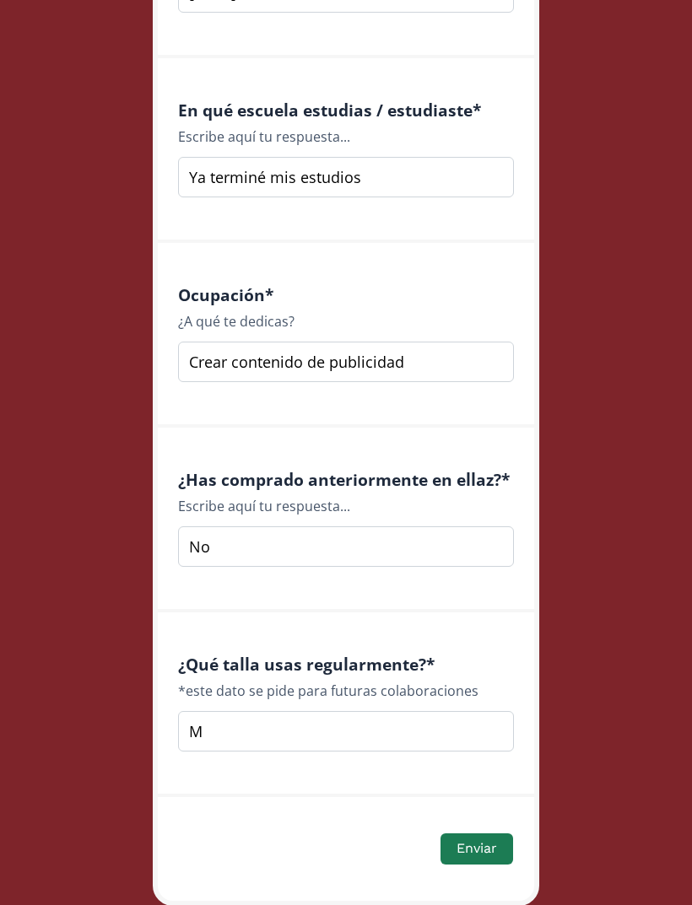
scroll to position [2118, 0]
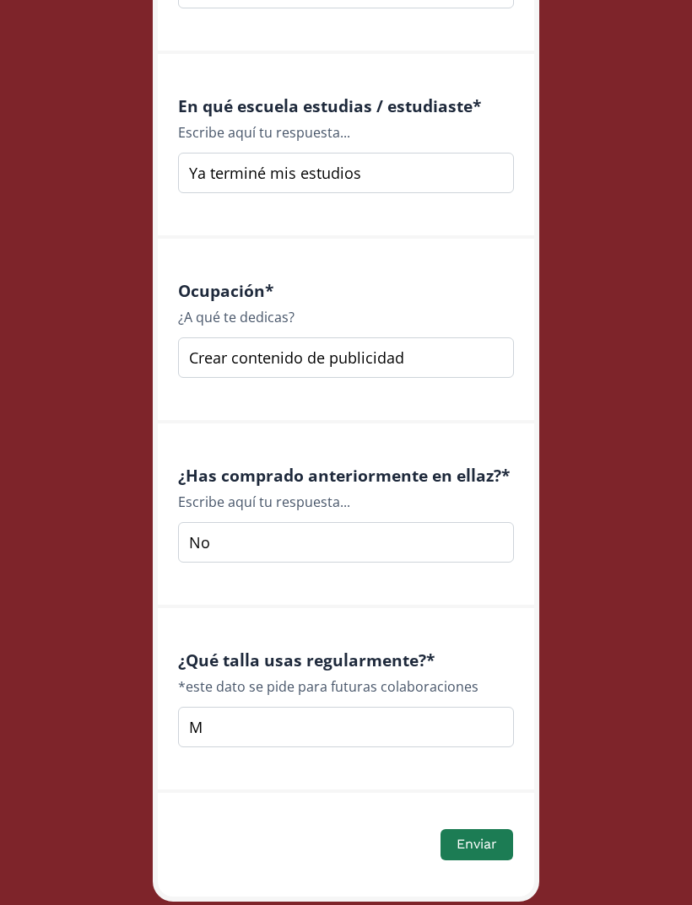
click at [484, 844] on button "Enviar" at bounding box center [476, 844] width 73 height 31
click at [478, 839] on button "Enviar" at bounding box center [476, 844] width 73 height 31
click at [487, 852] on button "Enviar" at bounding box center [476, 844] width 73 height 31
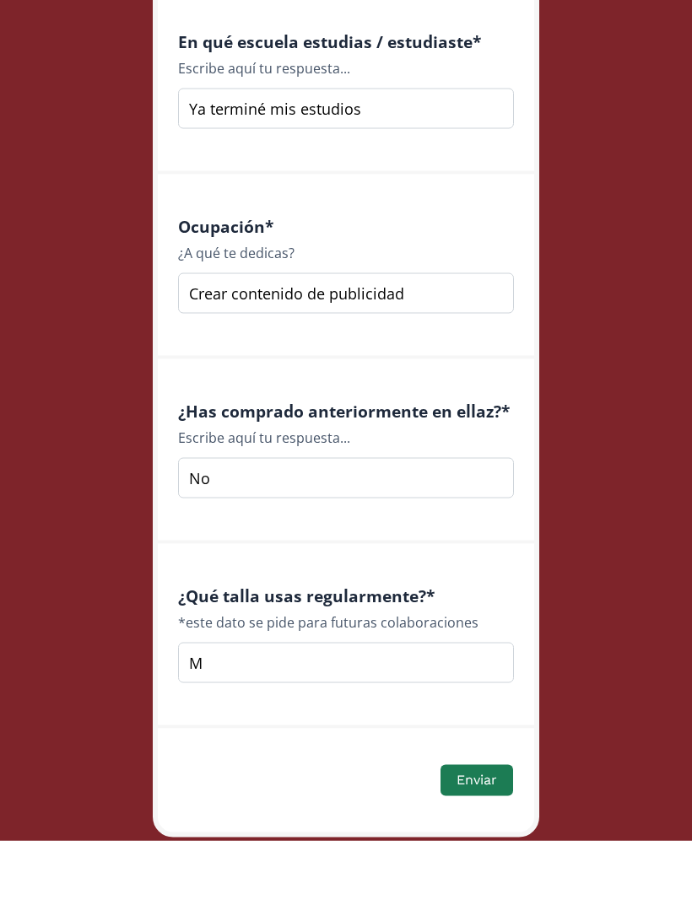
scroll to position [2173, 0]
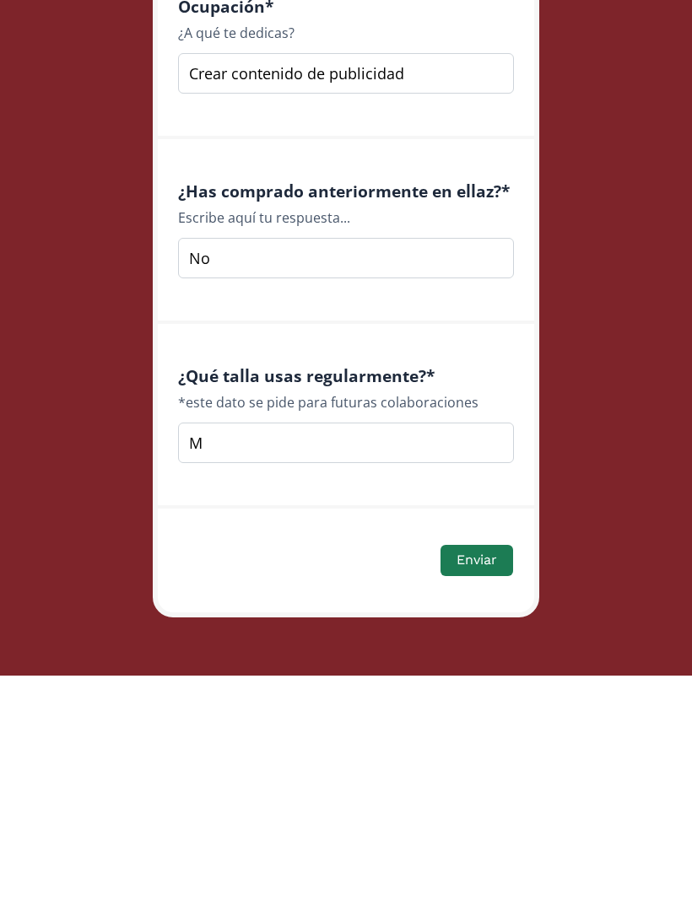
click at [477, 775] on button "Enviar" at bounding box center [476, 790] width 73 height 31
click at [479, 775] on button "Enviar" at bounding box center [476, 790] width 73 height 31
click at [478, 775] on button "Enviar" at bounding box center [476, 790] width 73 height 31
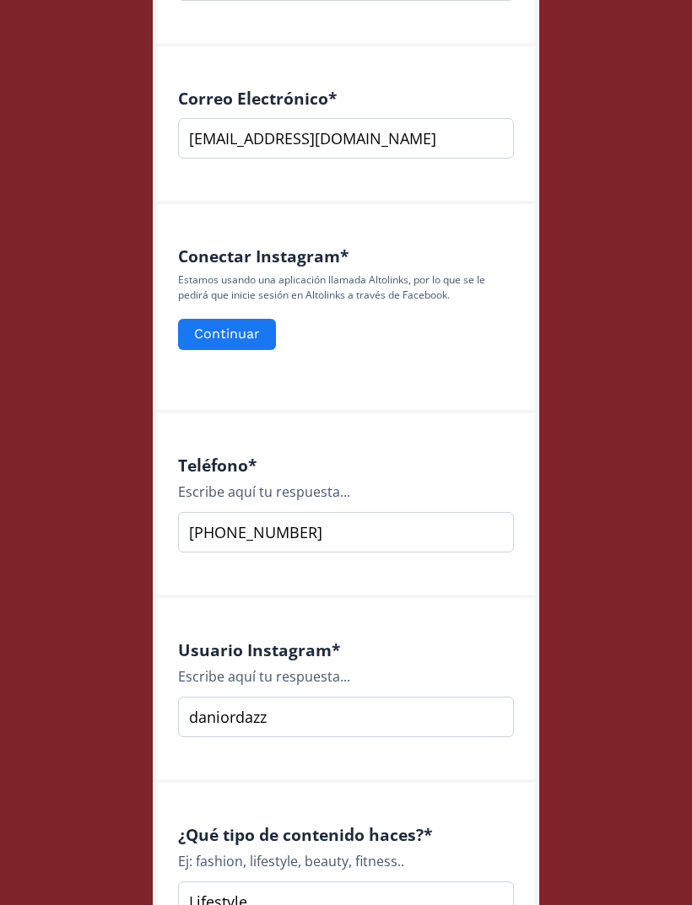
scroll to position [603, 0]
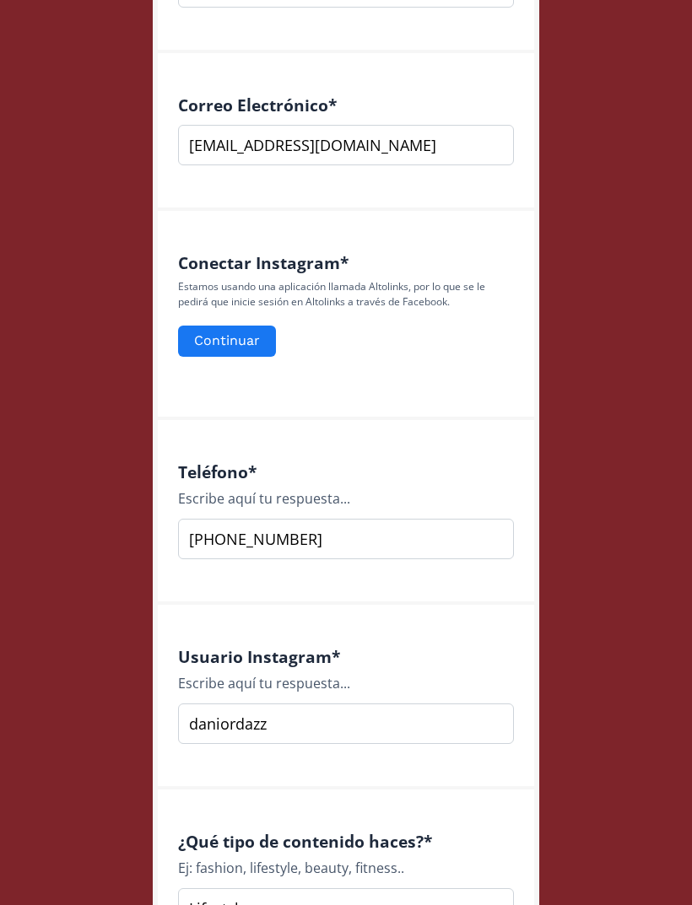
click at [217, 542] on input "+52 6622573710" at bounding box center [346, 539] width 336 height 41
click at [220, 543] on input "+52 6622573710" at bounding box center [346, 539] width 336 height 41
type input "[PHONE_NUMBER]"
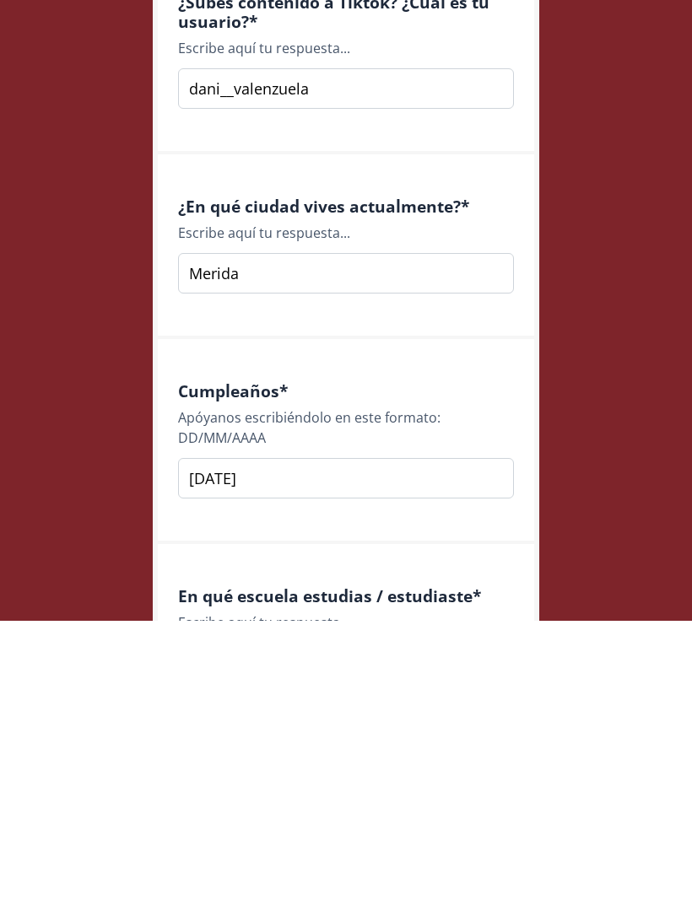
scroll to position [2173, 0]
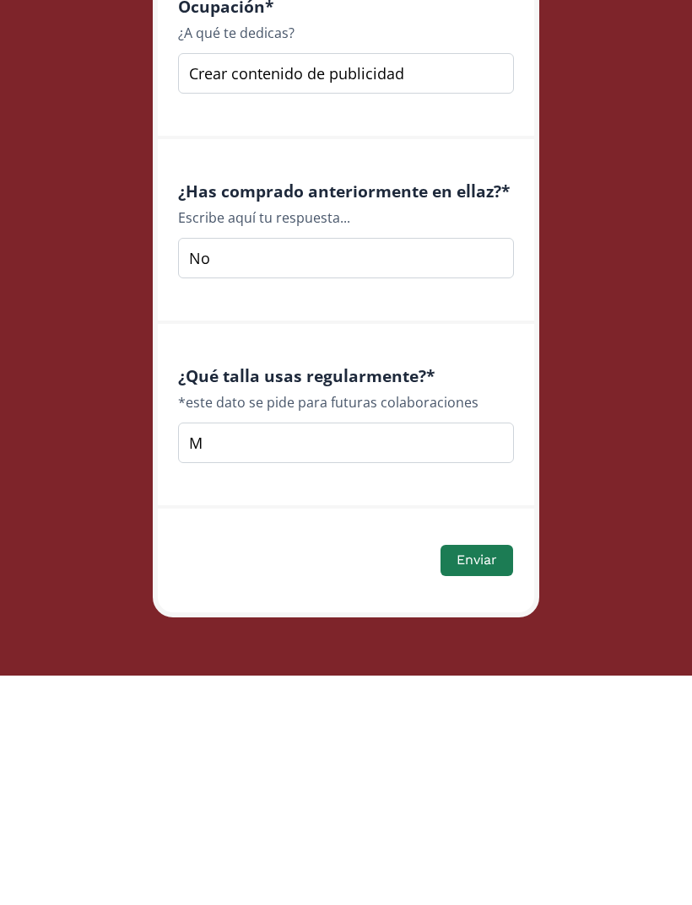
click at [479, 775] on button "Enviar" at bounding box center [476, 790] width 73 height 31
click at [480, 775] on button "Enviar" at bounding box center [476, 790] width 73 height 31
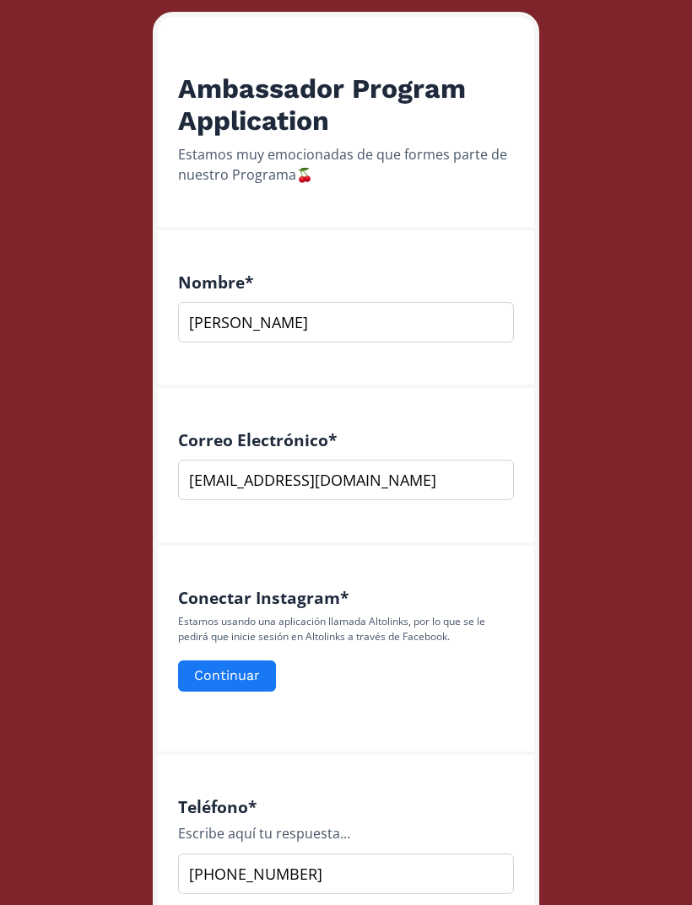
scroll to position [267, 0]
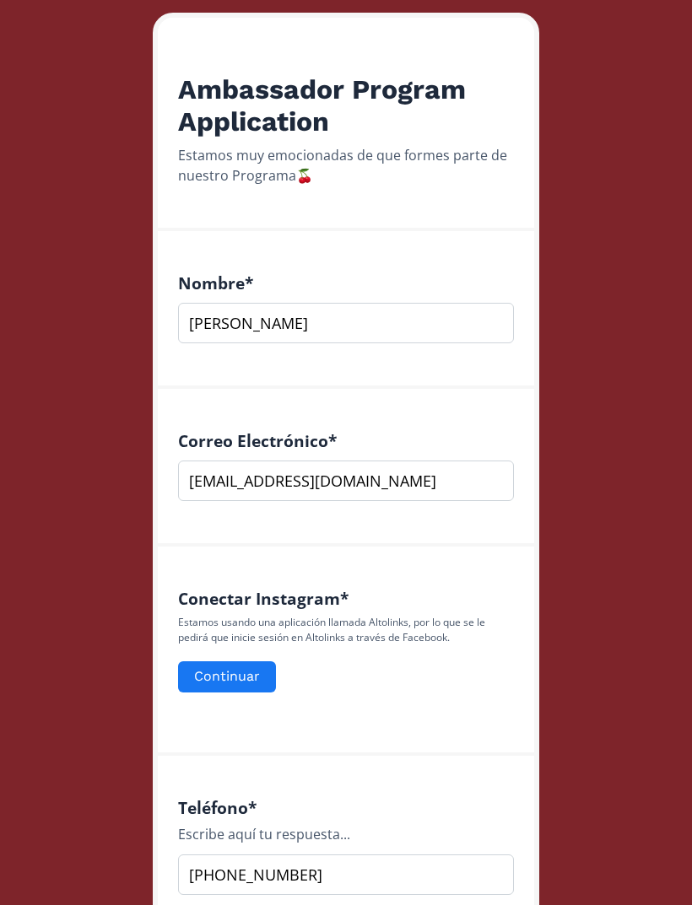
click at [489, 318] on input "Daniela Valenzuela" at bounding box center [346, 323] width 336 height 41
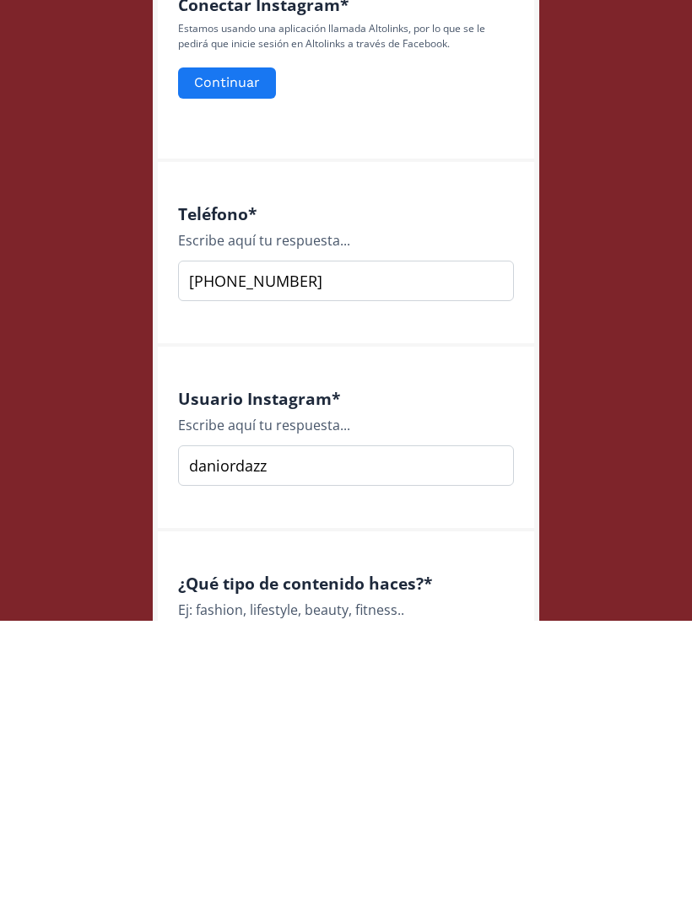
scroll to position [579, 0]
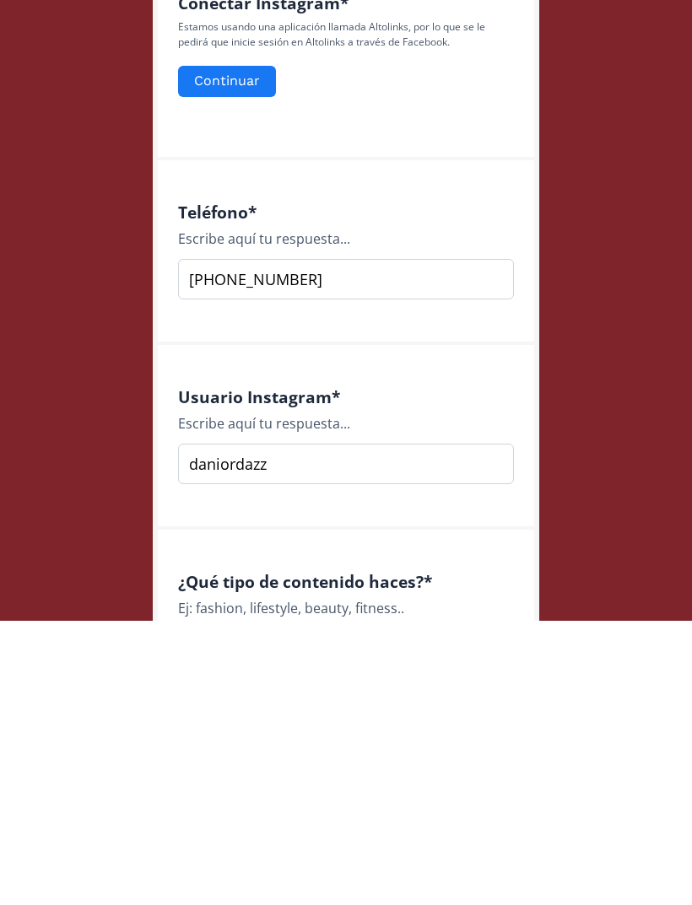
type input "[PERSON_NAME]"
click at [466, 728] on input "daniordazz" at bounding box center [346, 748] width 336 height 41
click at [191, 728] on input "daniordazz" at bounding box center [346, 748] width 336 height 41
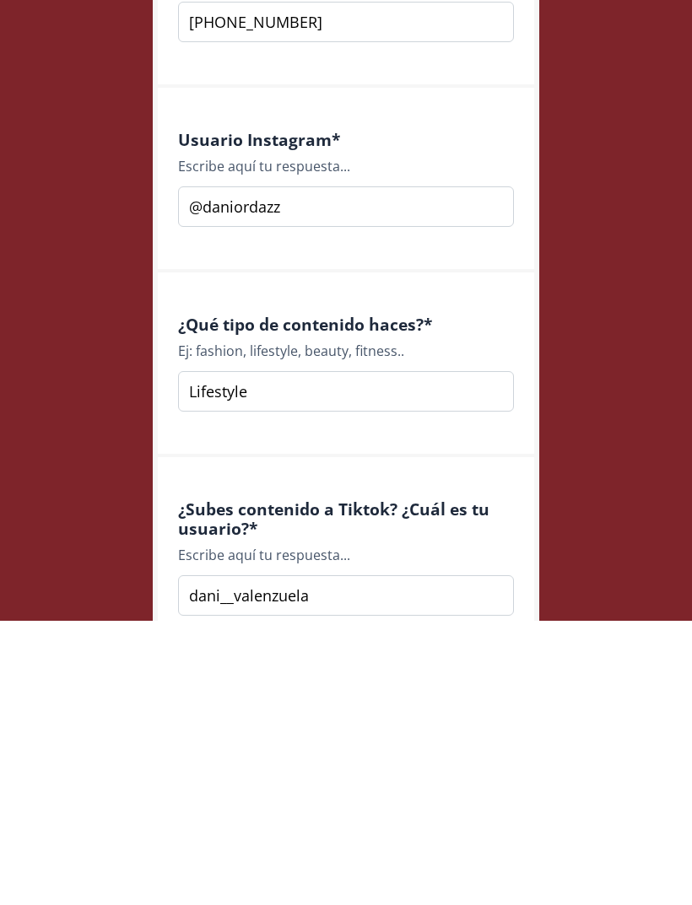
scroll to position [842, 0]
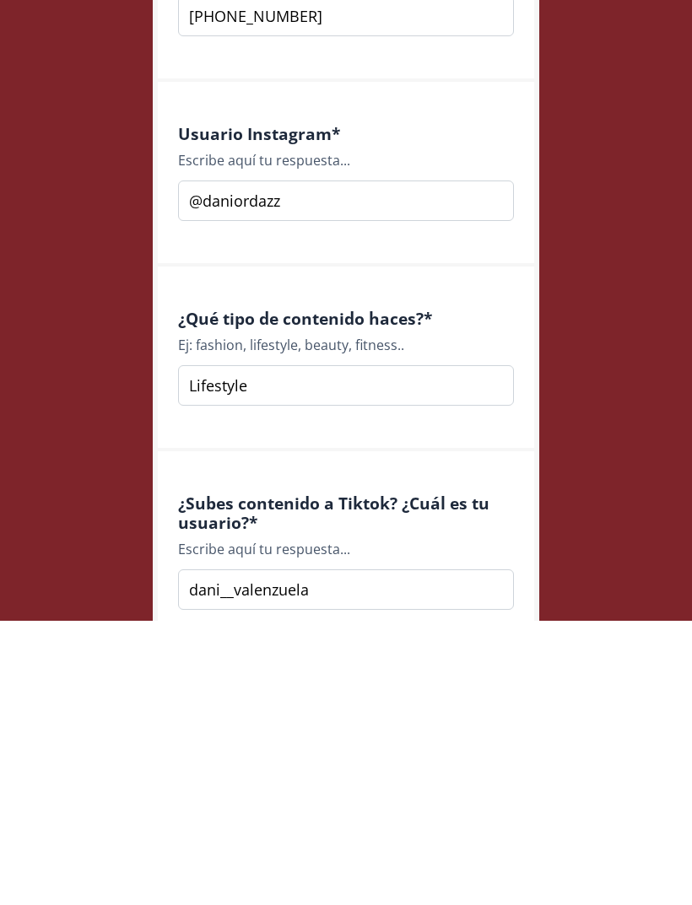
type input "@daniordazz"
click at [188, 854] on input "dani__valenzuela" at bounding box center [346, 874] width 336 height 41
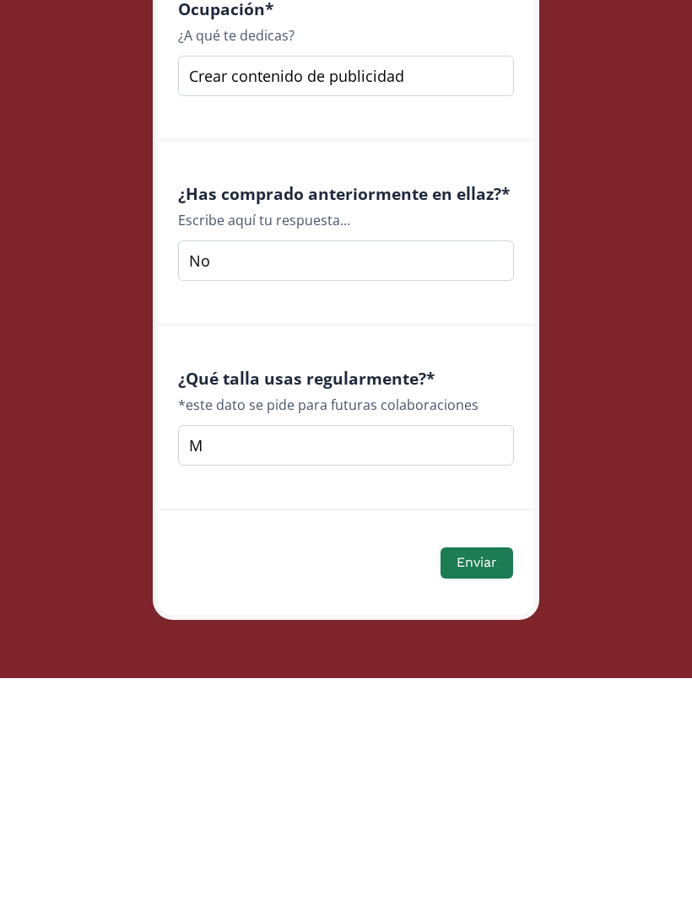
scroll to position [2118, 0]
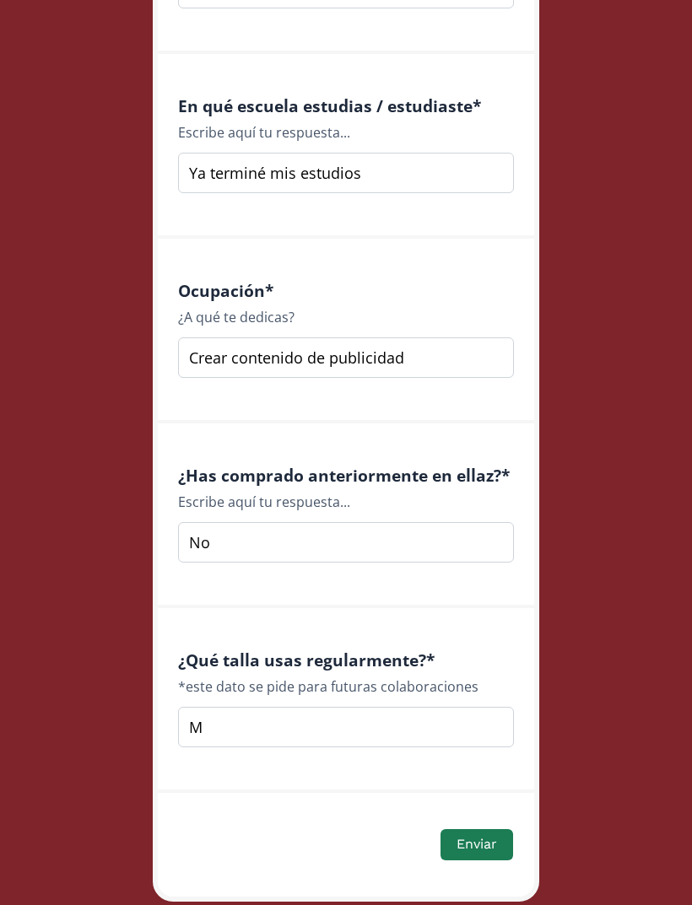
type input "@dani__valenzuela"
click at [486, 852] on button "Enviar" at bounding box center [476, 844] width 73 height 31
click at [496, 838] on button "Enviar" at bounding box center [476, 844] width 73 height 31
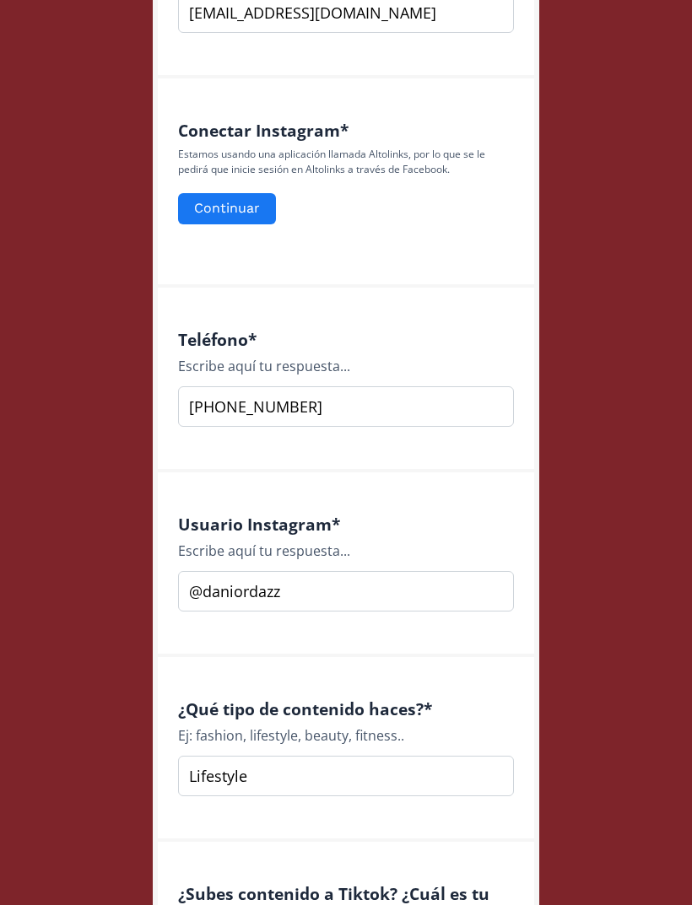
scroll to position [686, 0]
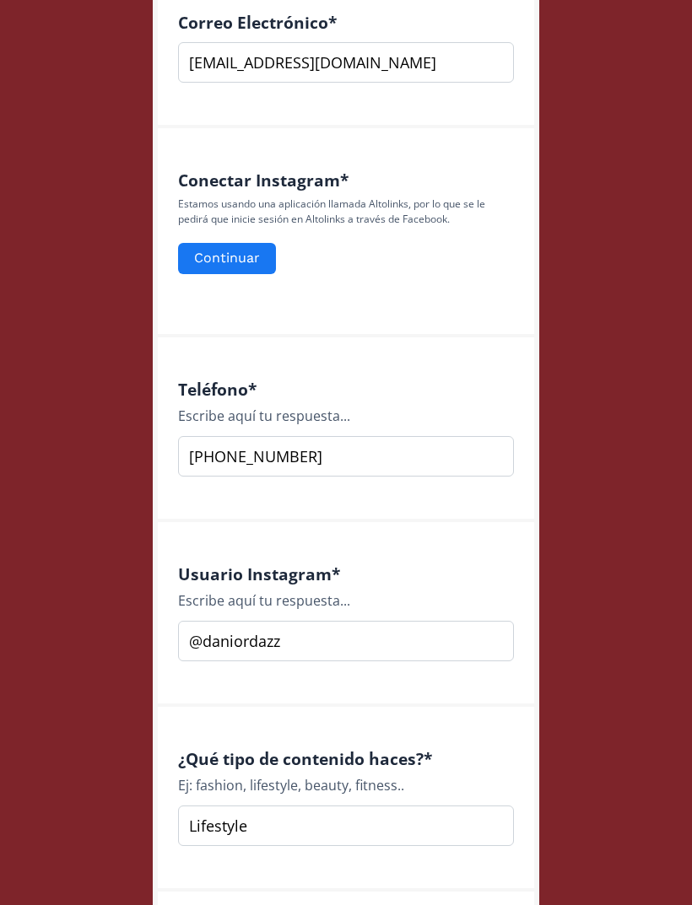
click at [206, 269] on button "Continuar" at bounding box center [227, 258] width 98 height 31
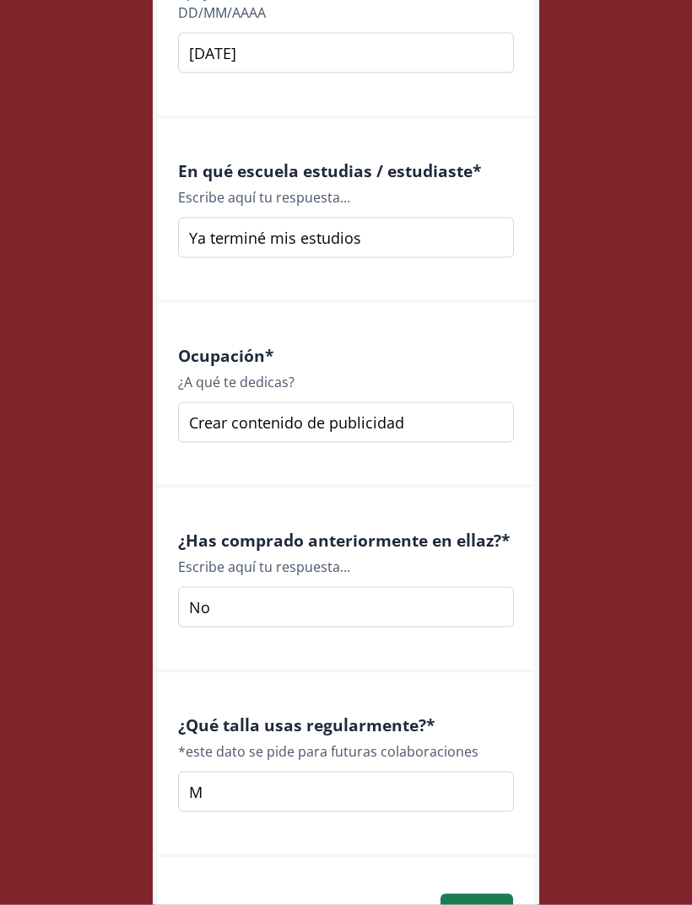
scroll to position [2175, 0]
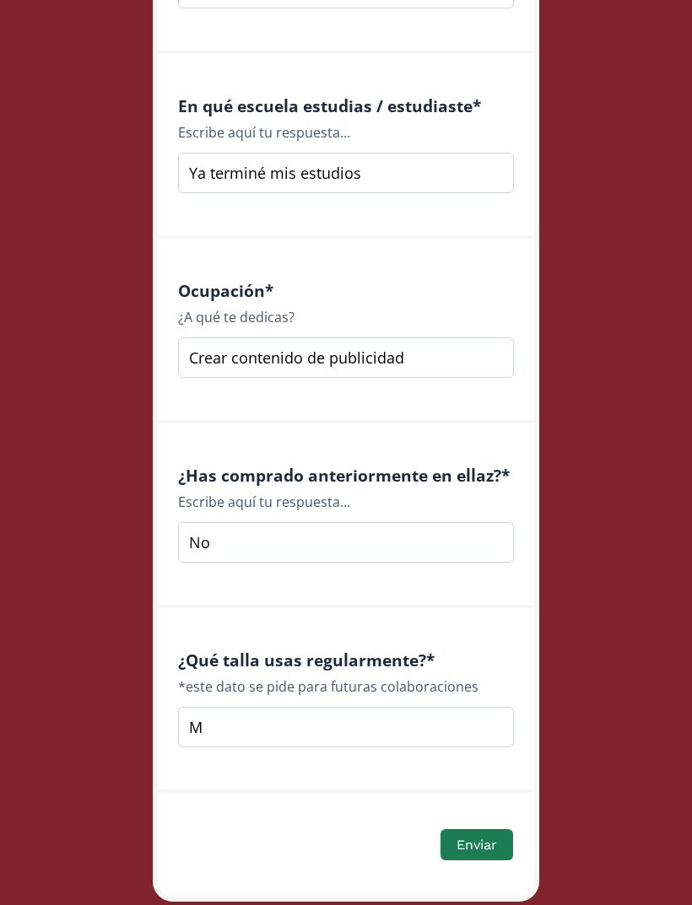
click at [482, 847] on button "Enviar" at bounding box center [476, 844] width 73 height 31
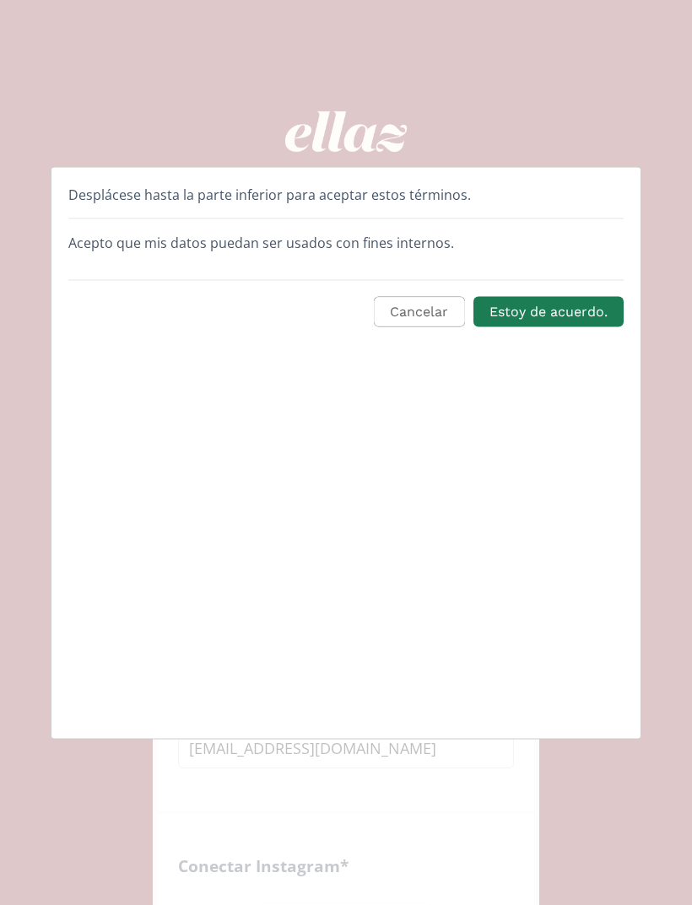
click at [570, 306] on button "Estoy de acuerdo." at bounding box center [548, 311] width 150 height 31
